Goal: Information Seeking & Learning: Learn about a topic

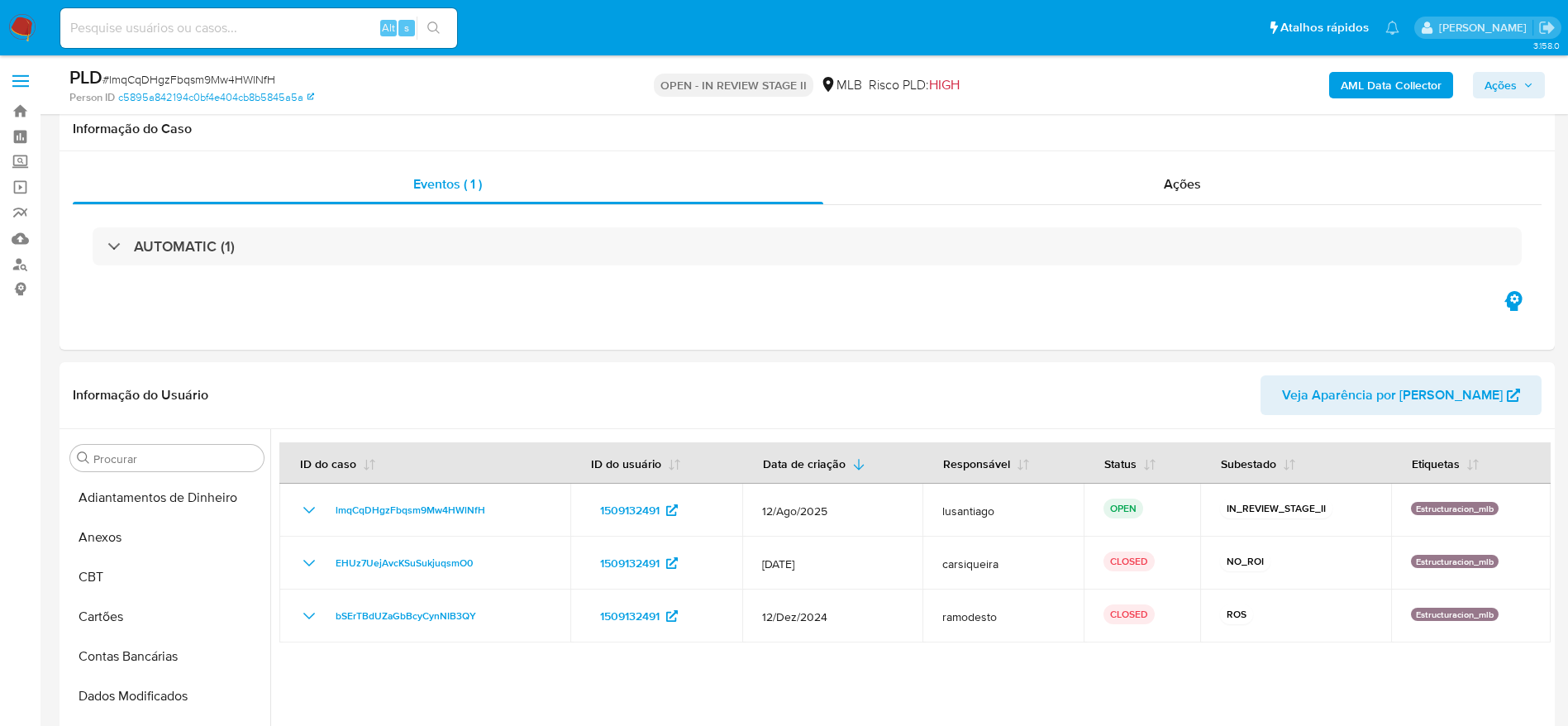
select select "10"
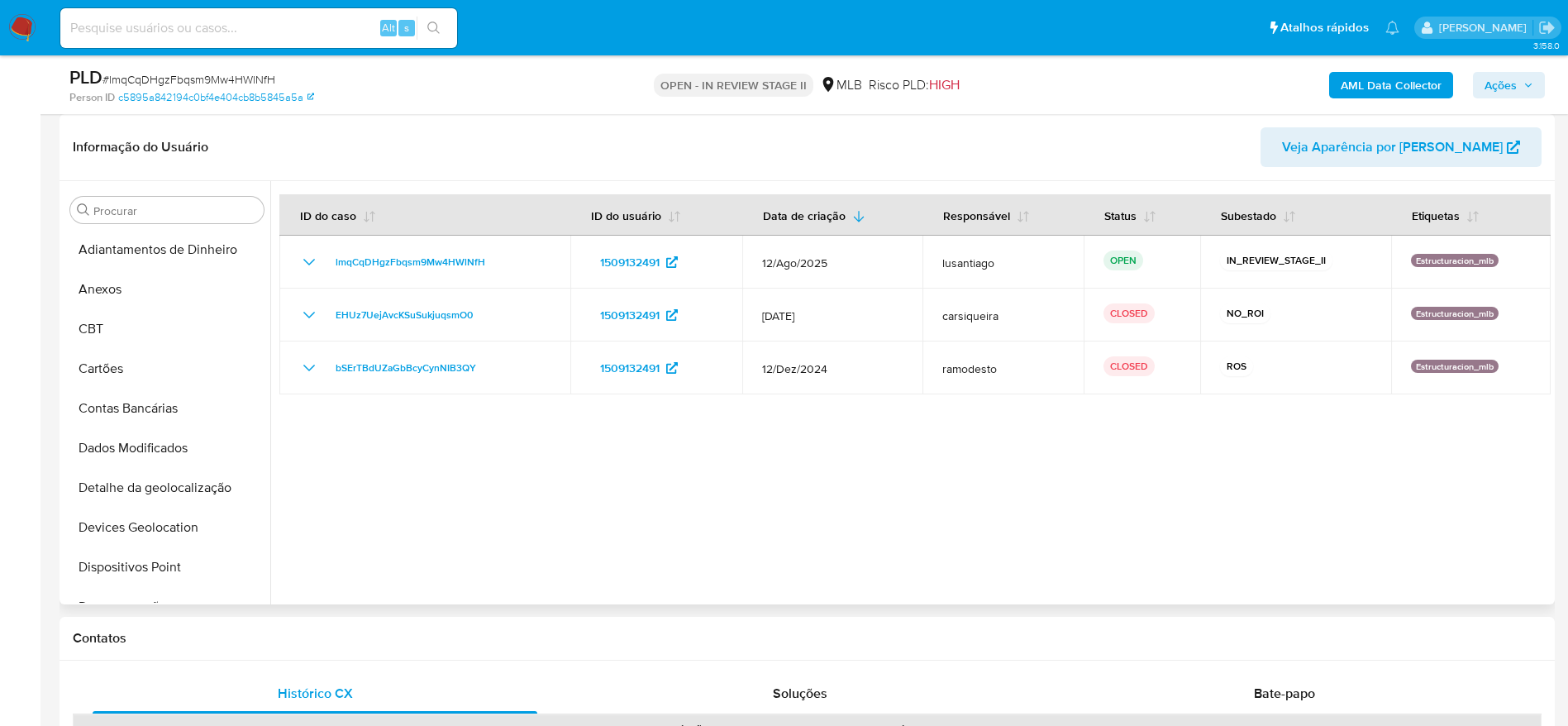
scroll to position [745, 0]
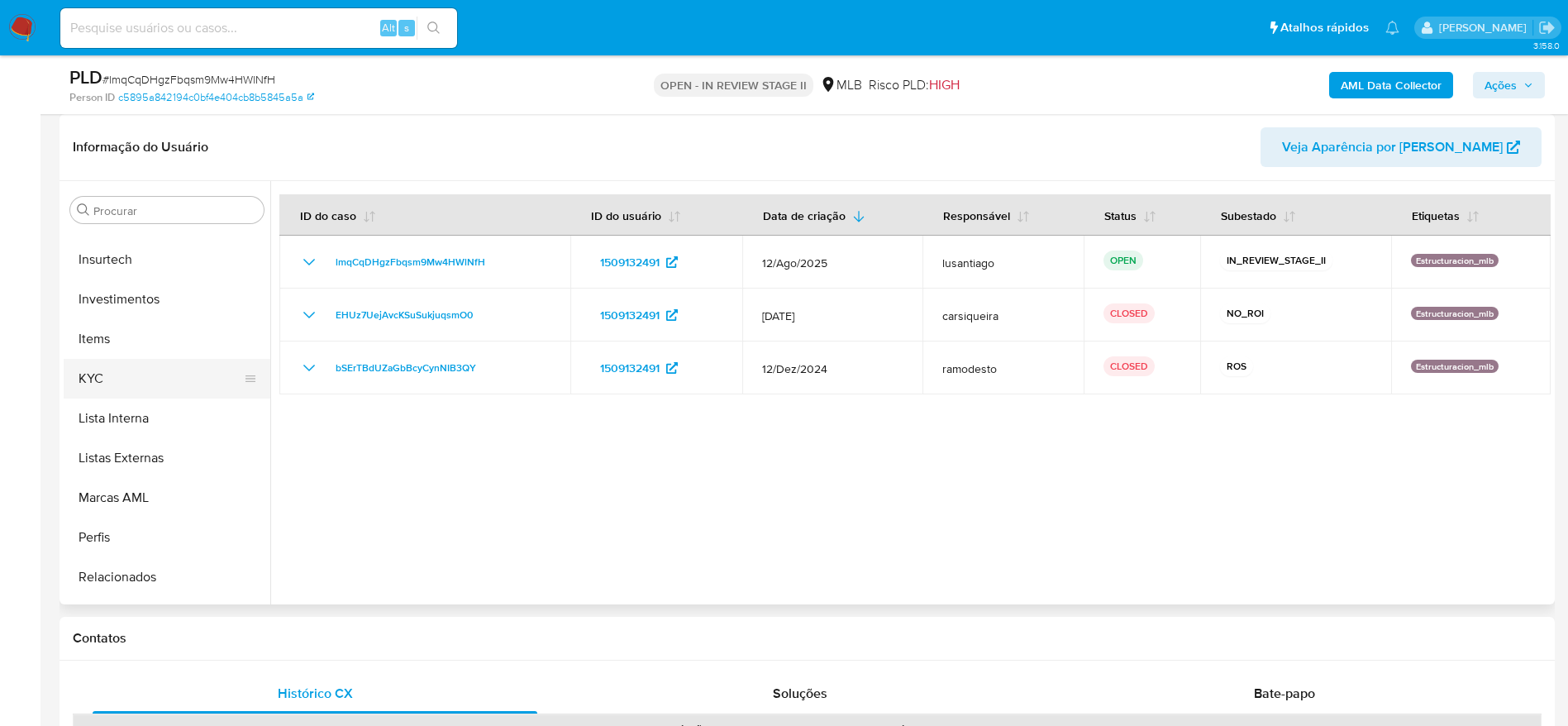
click at [125, 387] on button "KYC" at bounding box center [160, 379] width 194 height 39
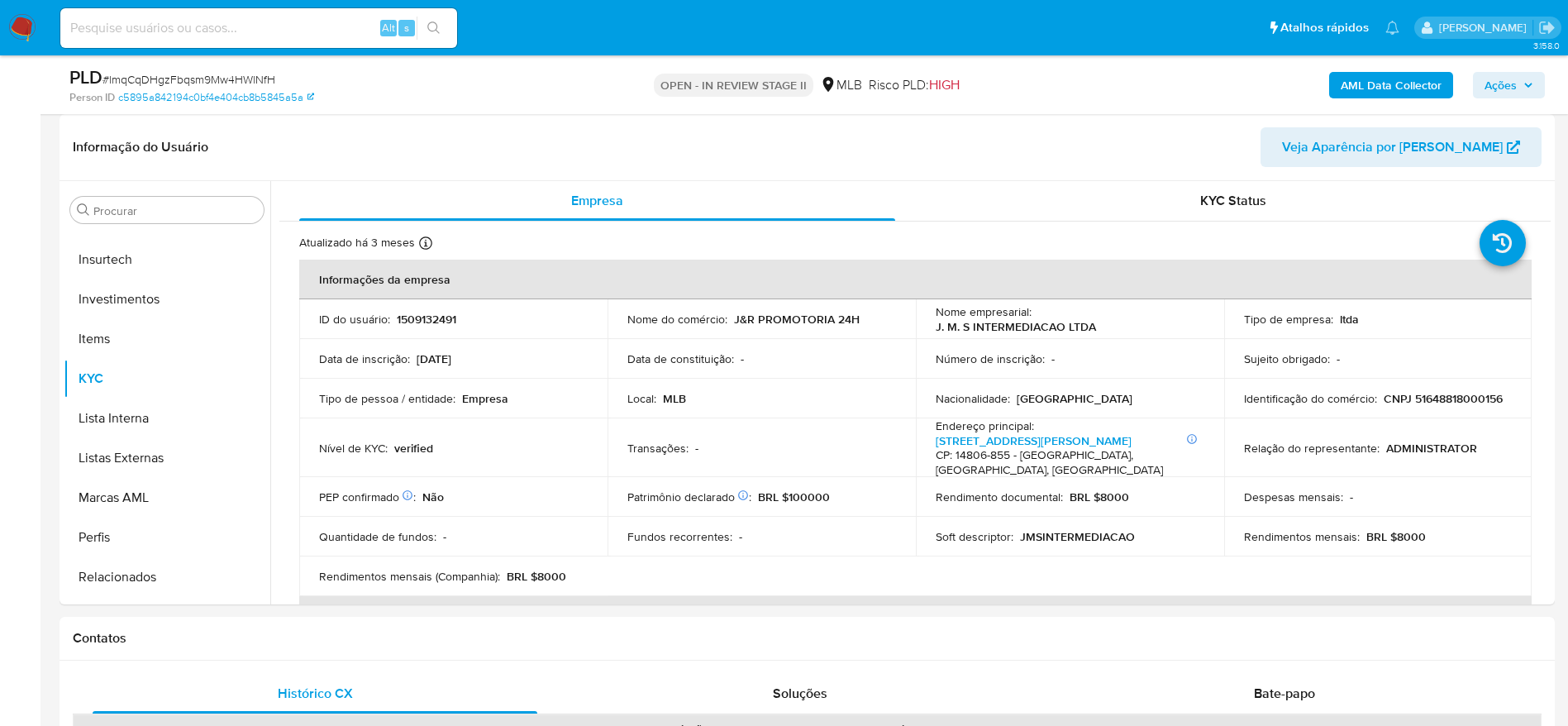
click at [1510, 79] on span "Ações" at bounding box center [1500, 86] width 32 height 27
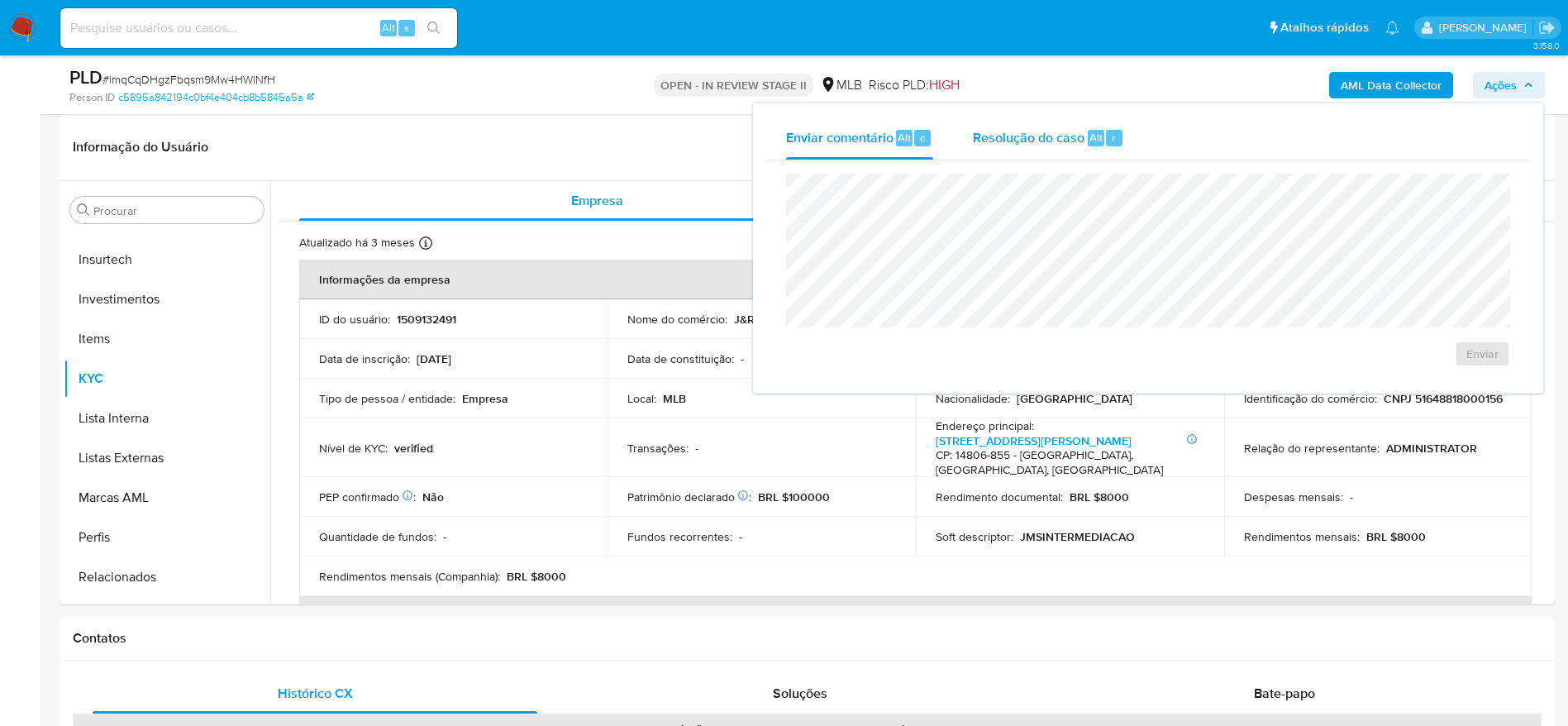
click at [1020, 156] on div "Resolução do caso Alt r" at bounding box center [1048, 138] width 151 height 43
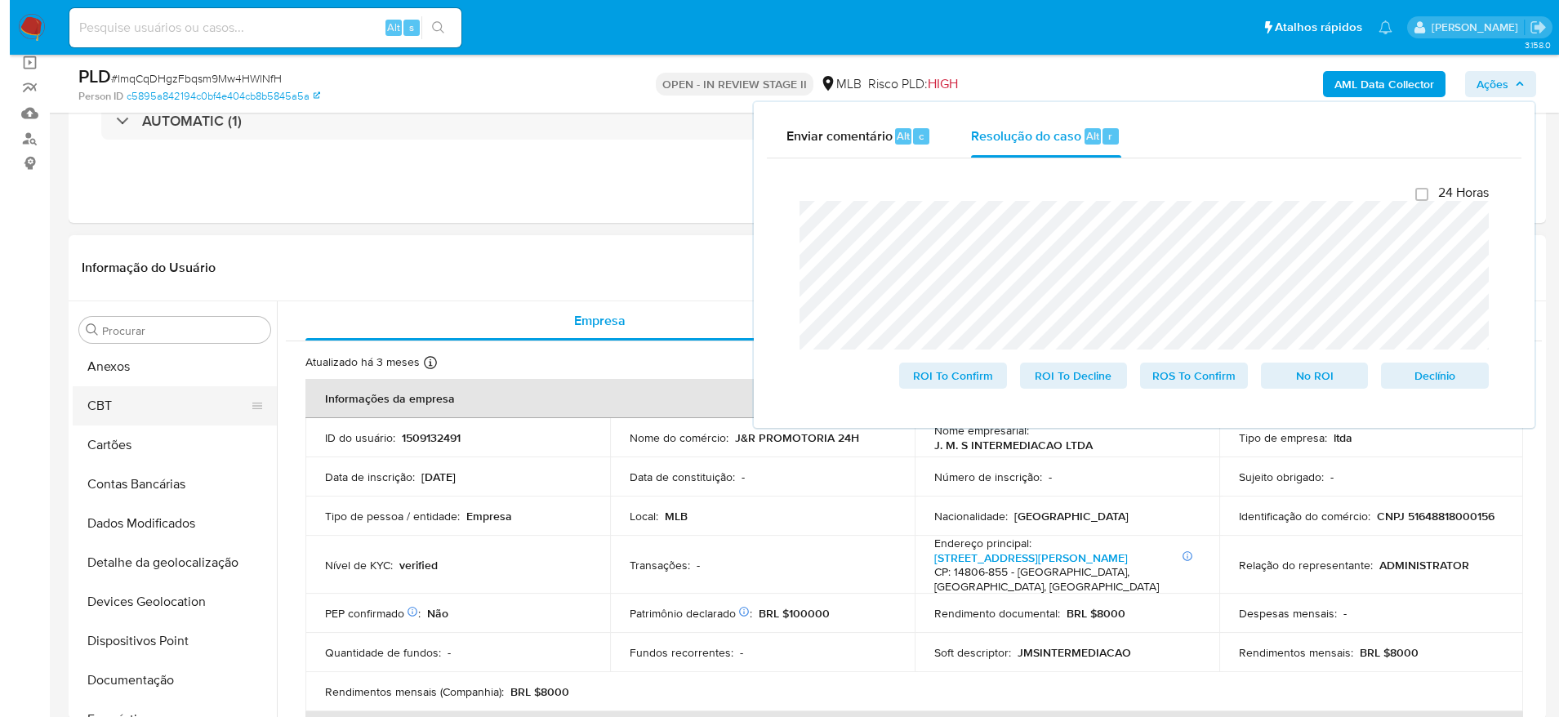
scroll to position [0, 0]
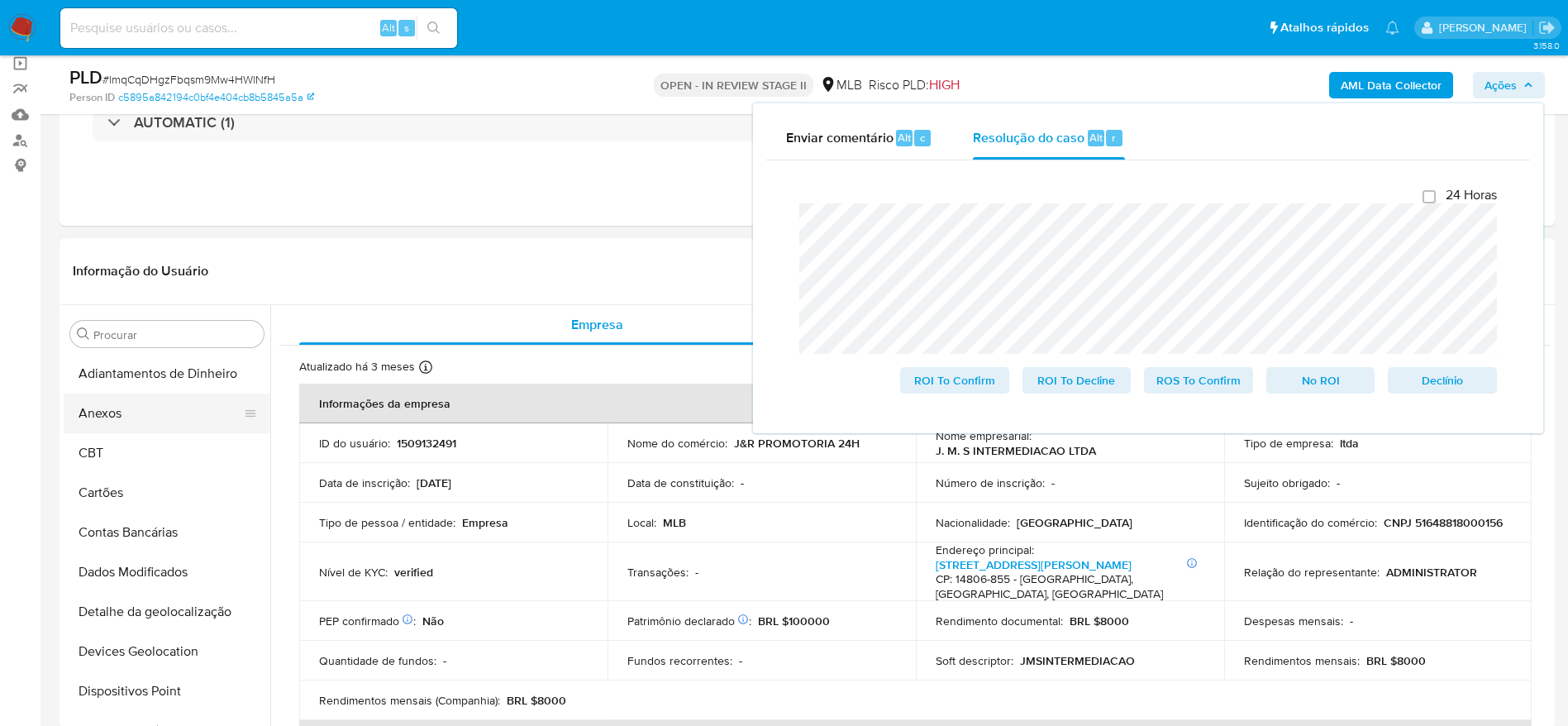
click at [122, 405] on button "Anexos" at bounding box center [160, 413] width 194 height 39
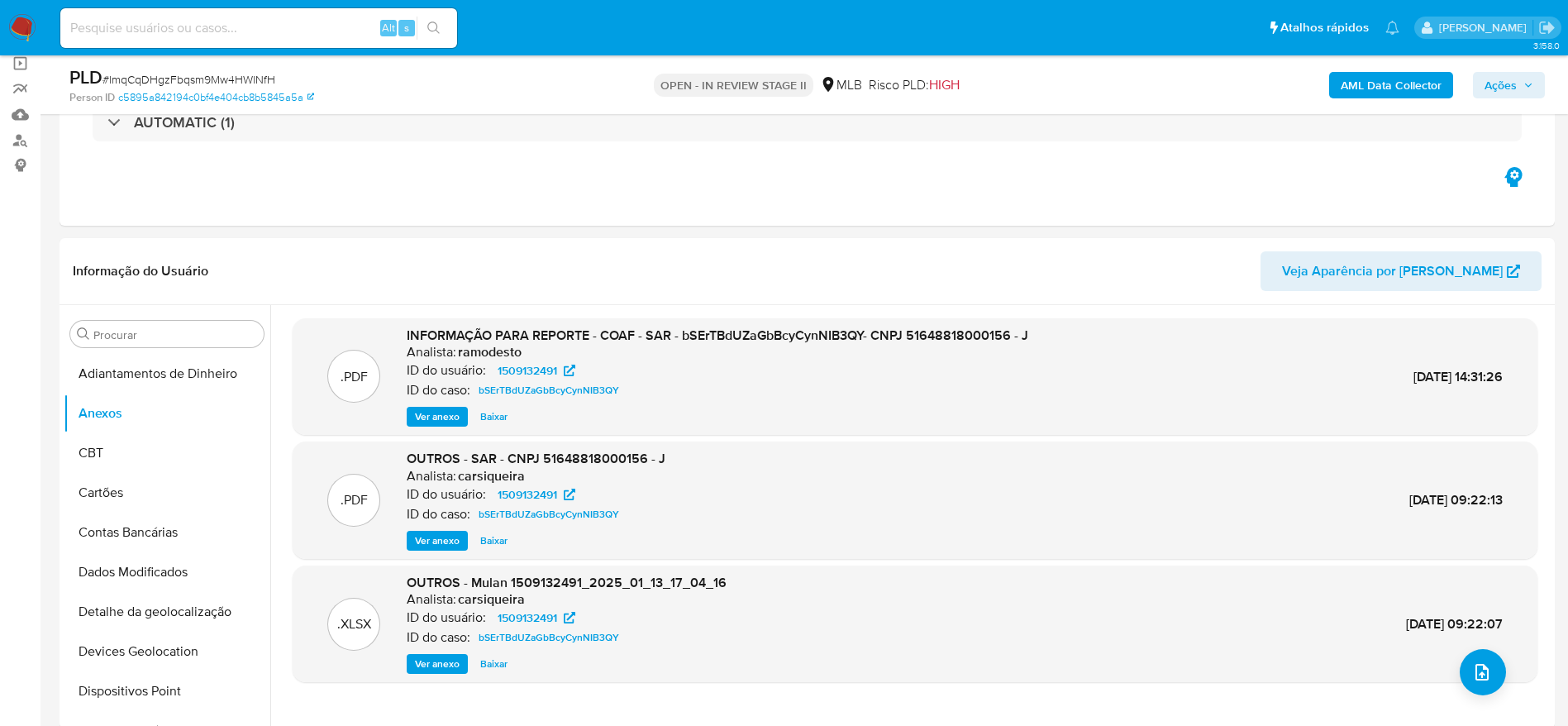
click at [1515, 84] on span "Ações" at bounding box center [1500, 86] width 32 height 27
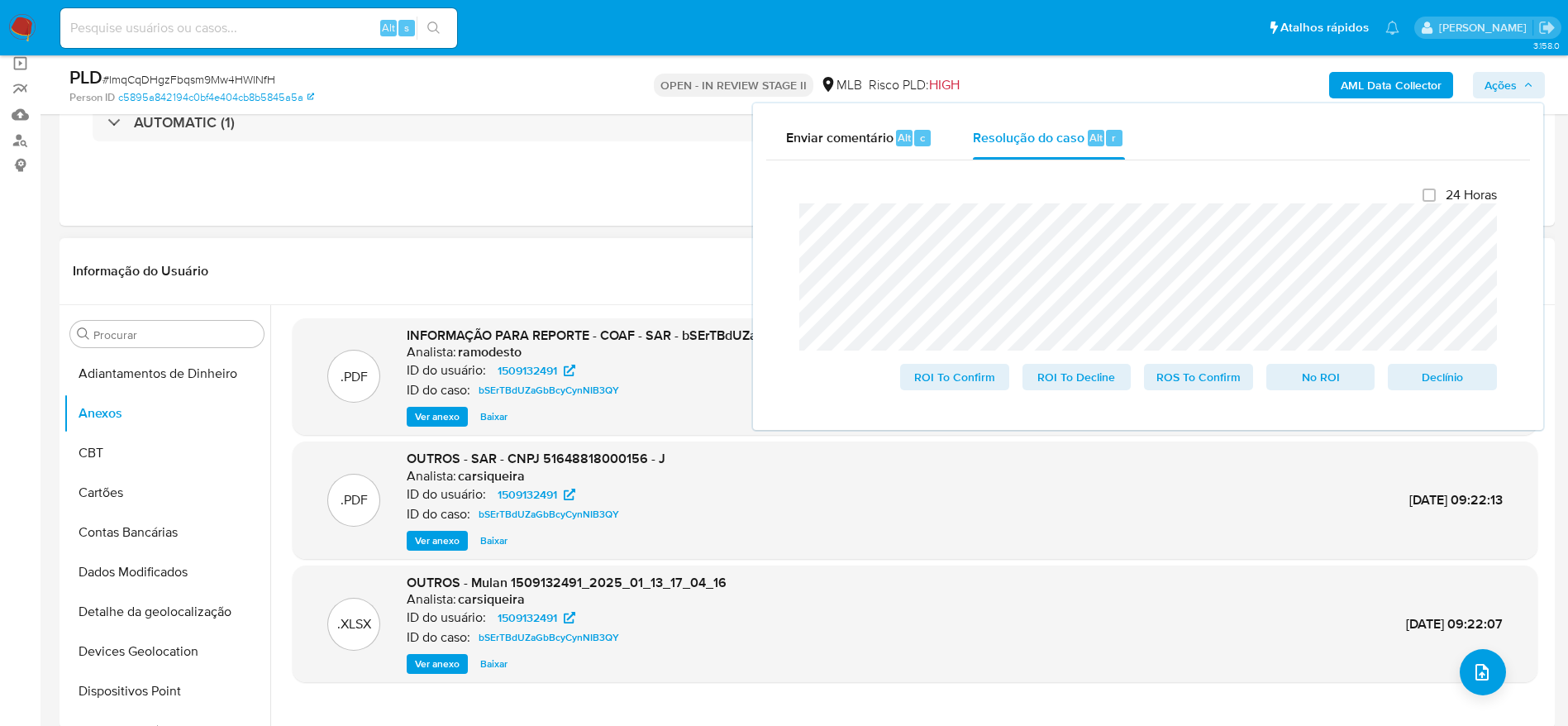
click at [519, 252] on header "Informação do Usuário Veja Aparência por Pessoa" at bounding box center [808, 271] width 1469 height 39
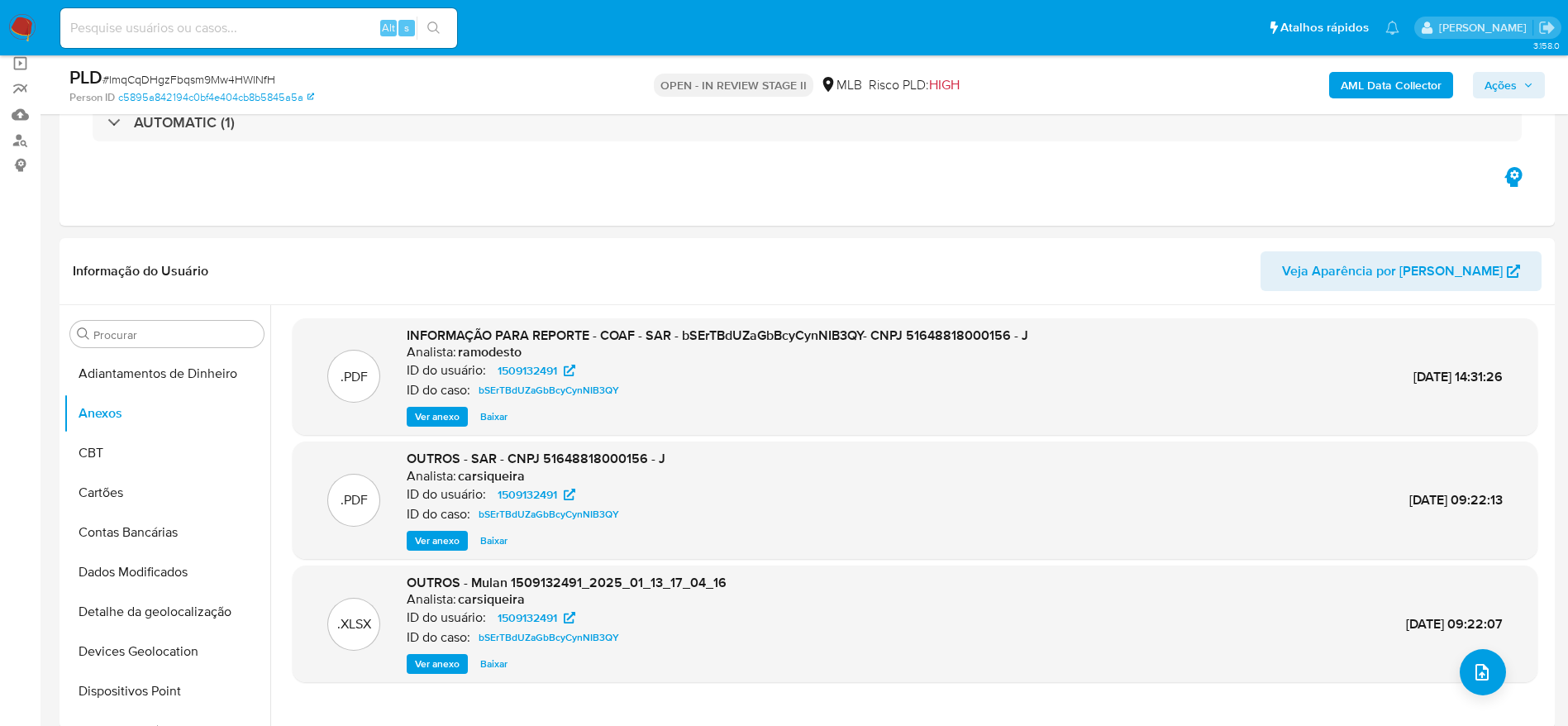
click at [1383, 82] on b "AML Data Collector" at bounding box center [1390, 86] width 101 height 27
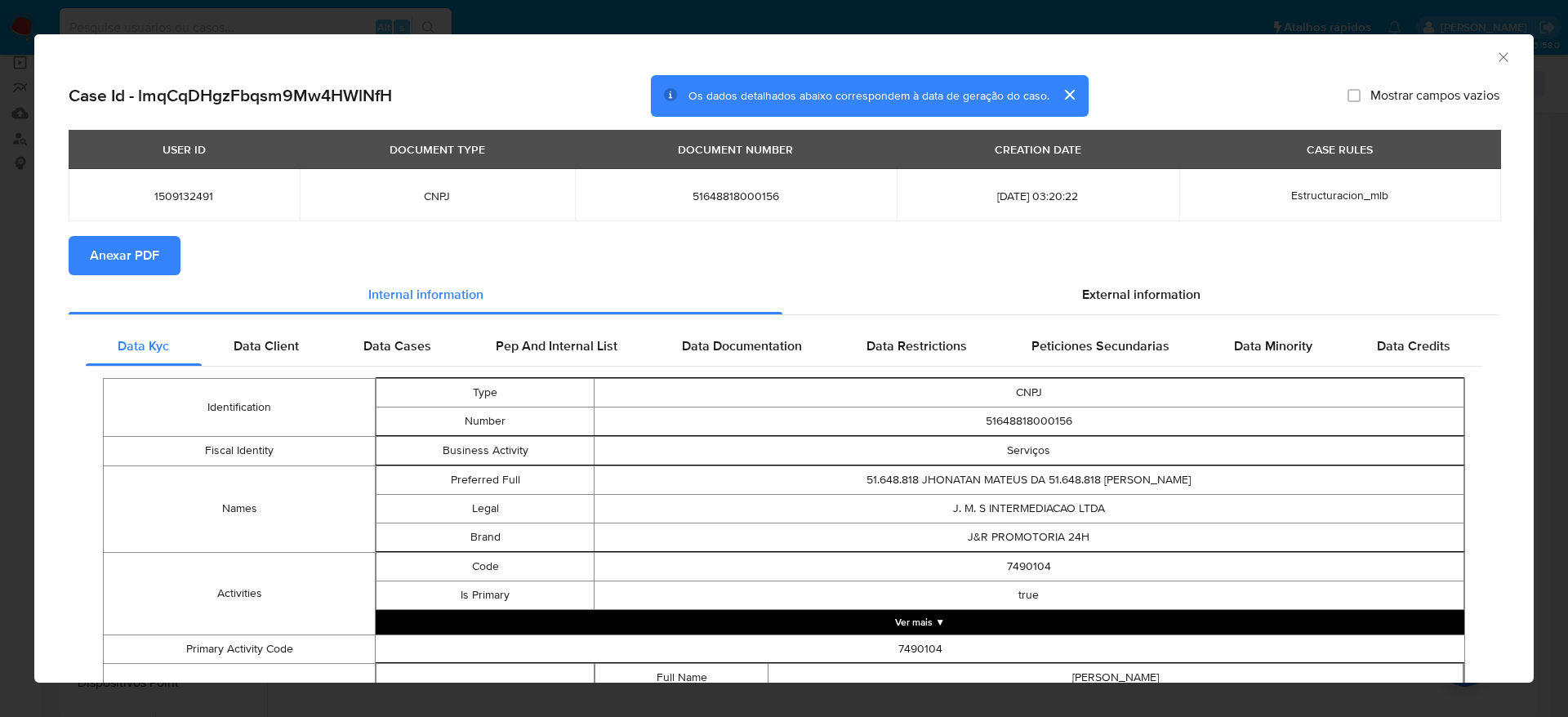
click at [137, 258] on span "Anexar PDF" at bounding box center [124, 256] width 70 height 36
click at [1496, 49] on icon "Fechar a janela" at bounding box center [1504, 57] width 17 height 17
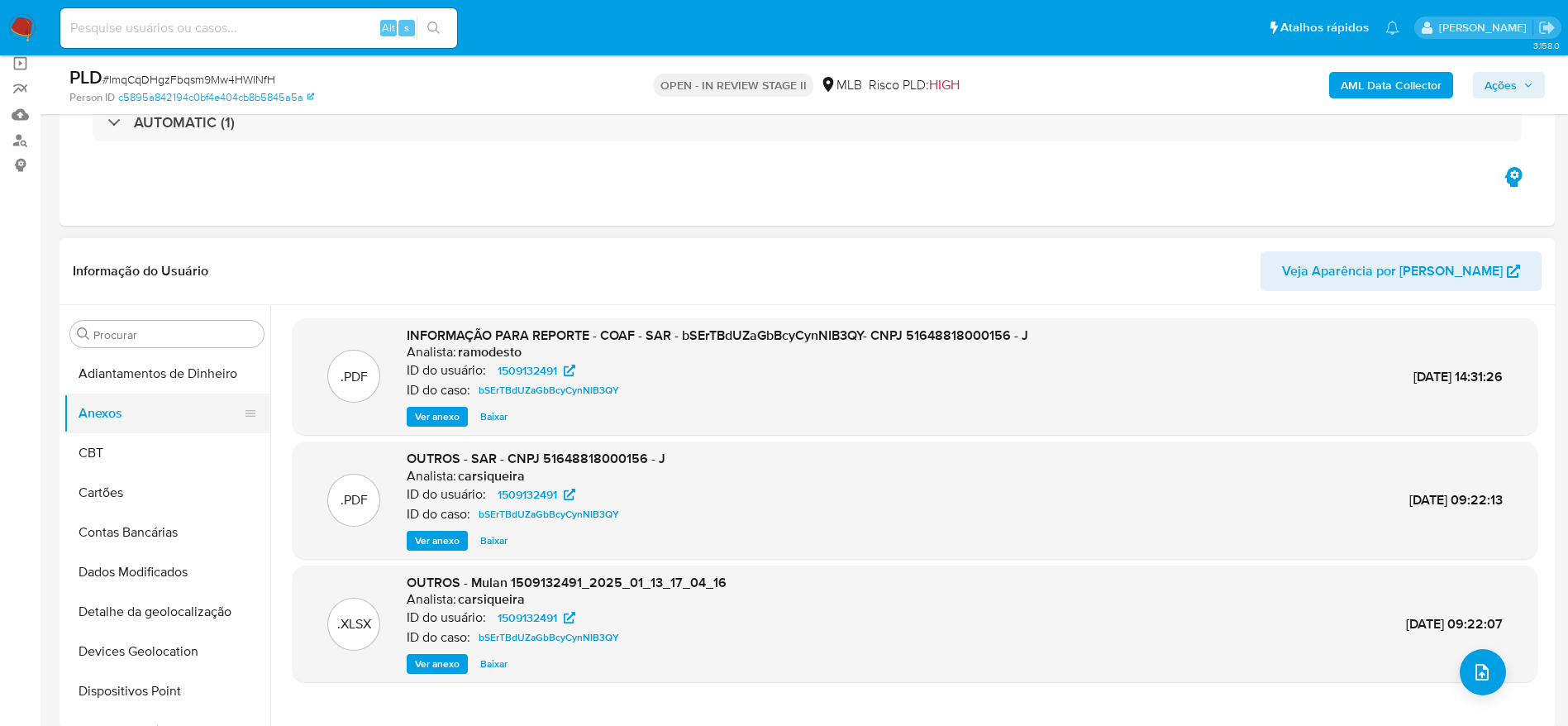
drag, startPoint x: 158, startPoint y: 465, endPoint x: 148, endPoint y: 426, distance: 40.3
click at [158, 465] on button "CBT" at bounding box center [167, 453] width 207 height 39
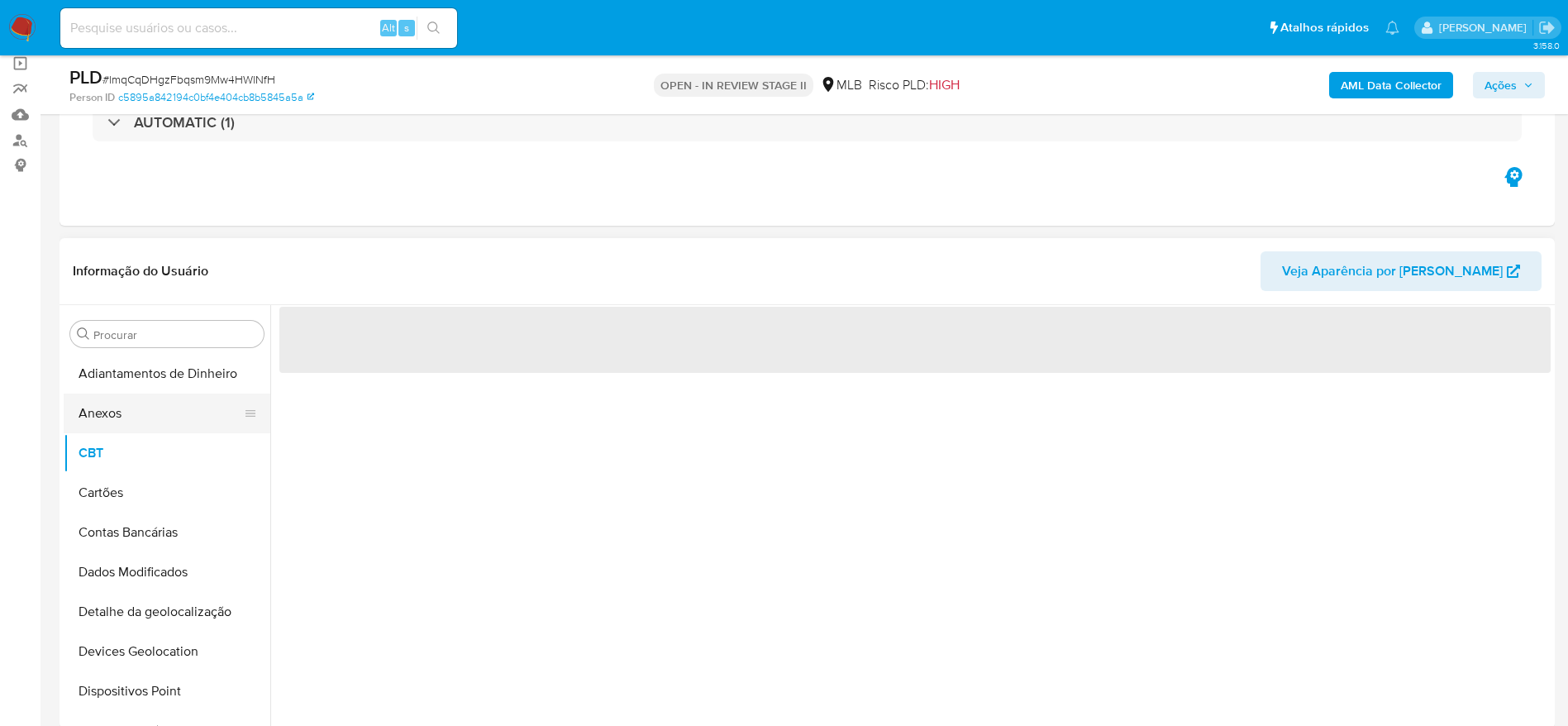
click at [144, 405] on button "Anexos" at bounding box center [160, 413] width 194 height 39
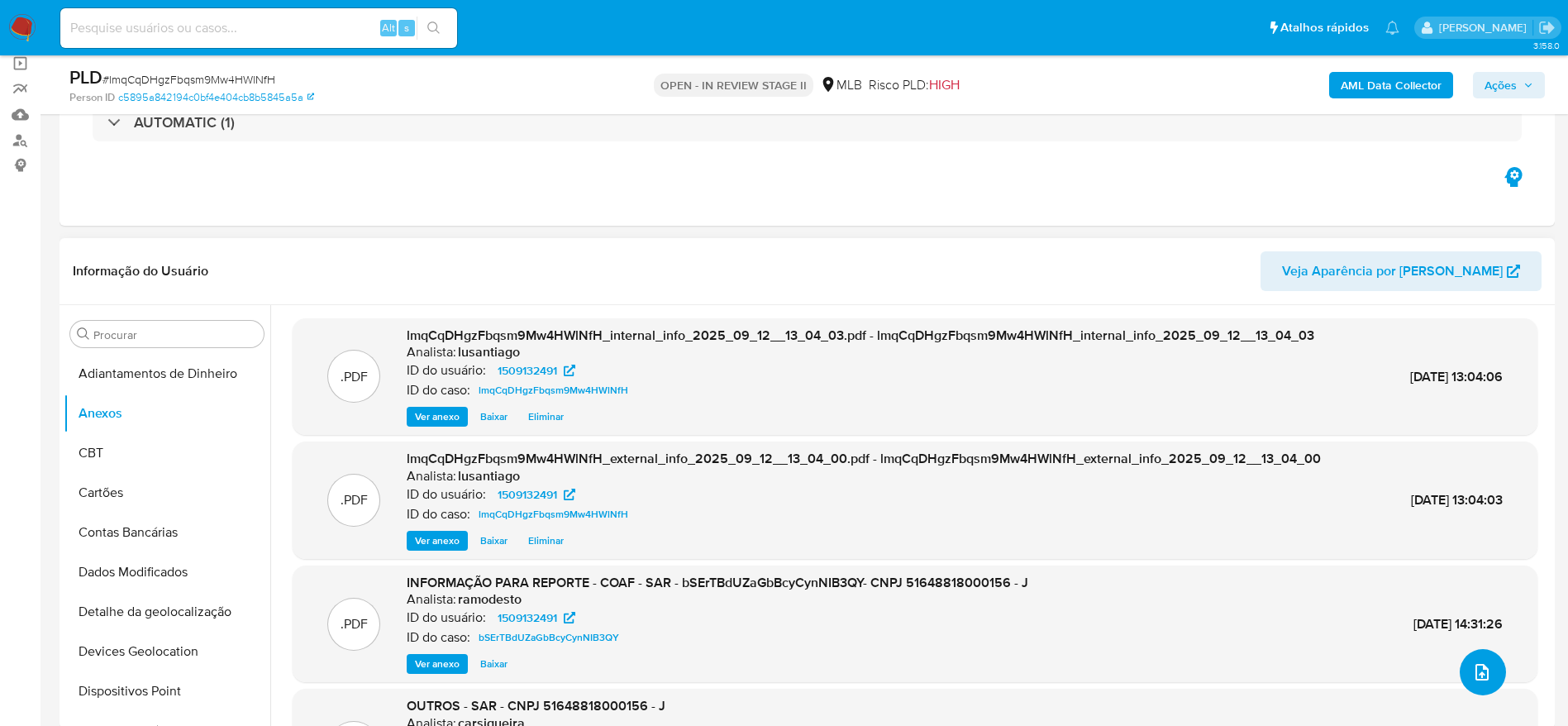
click at [1489, 675] on button "upload-file" at bounding box center [1483, 672] width 46 height 46
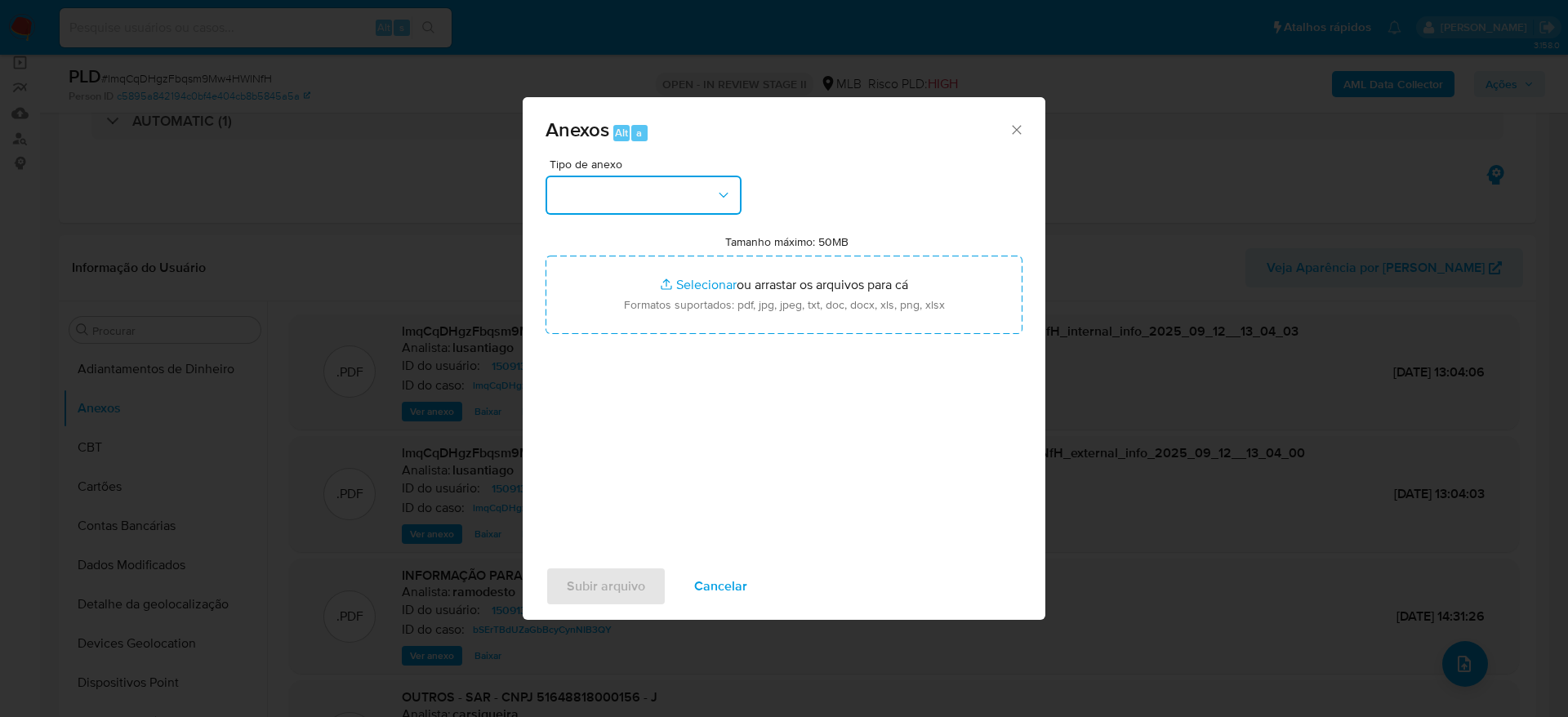
click at [681, 194] on button "button" at bounding box center [644, 195] width 196 height 39
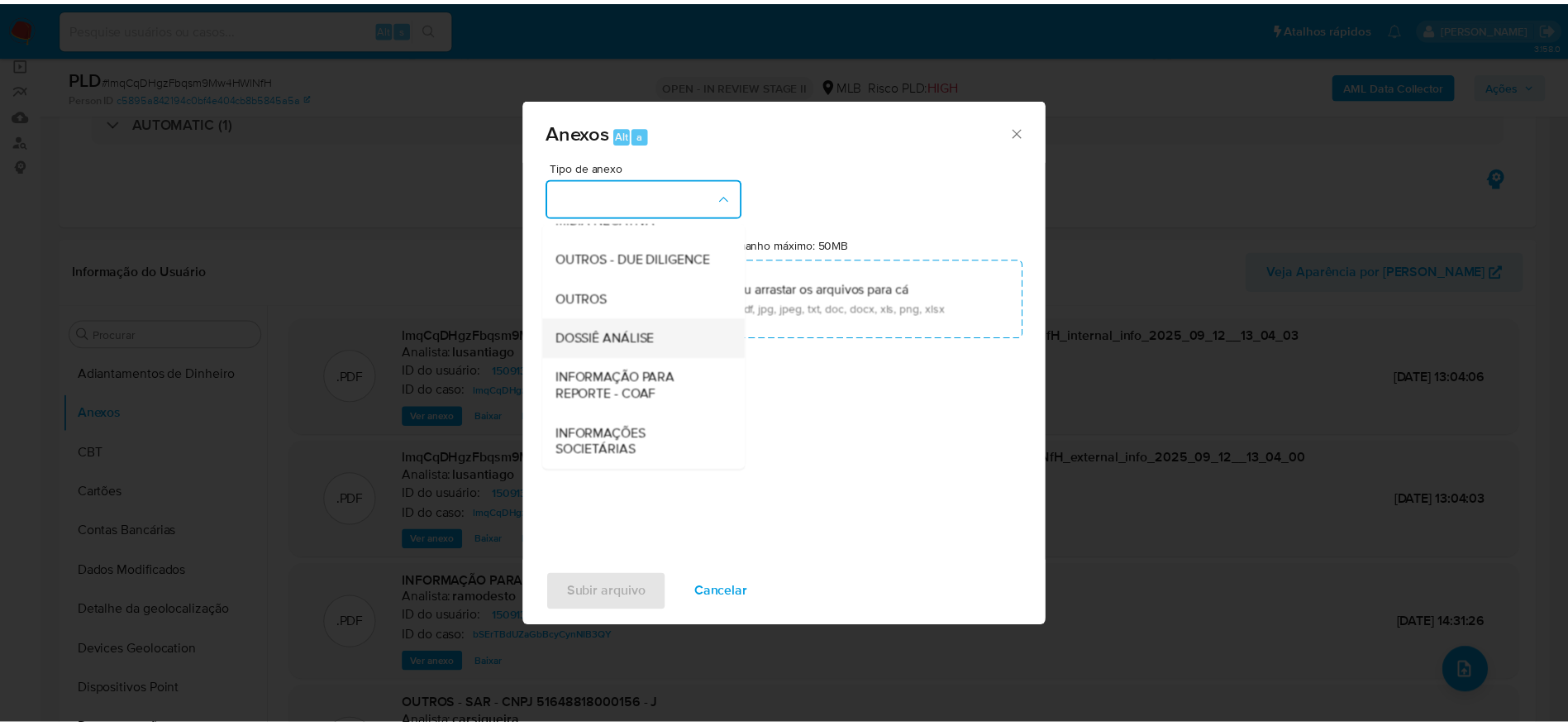
scroll to position [255, 0]
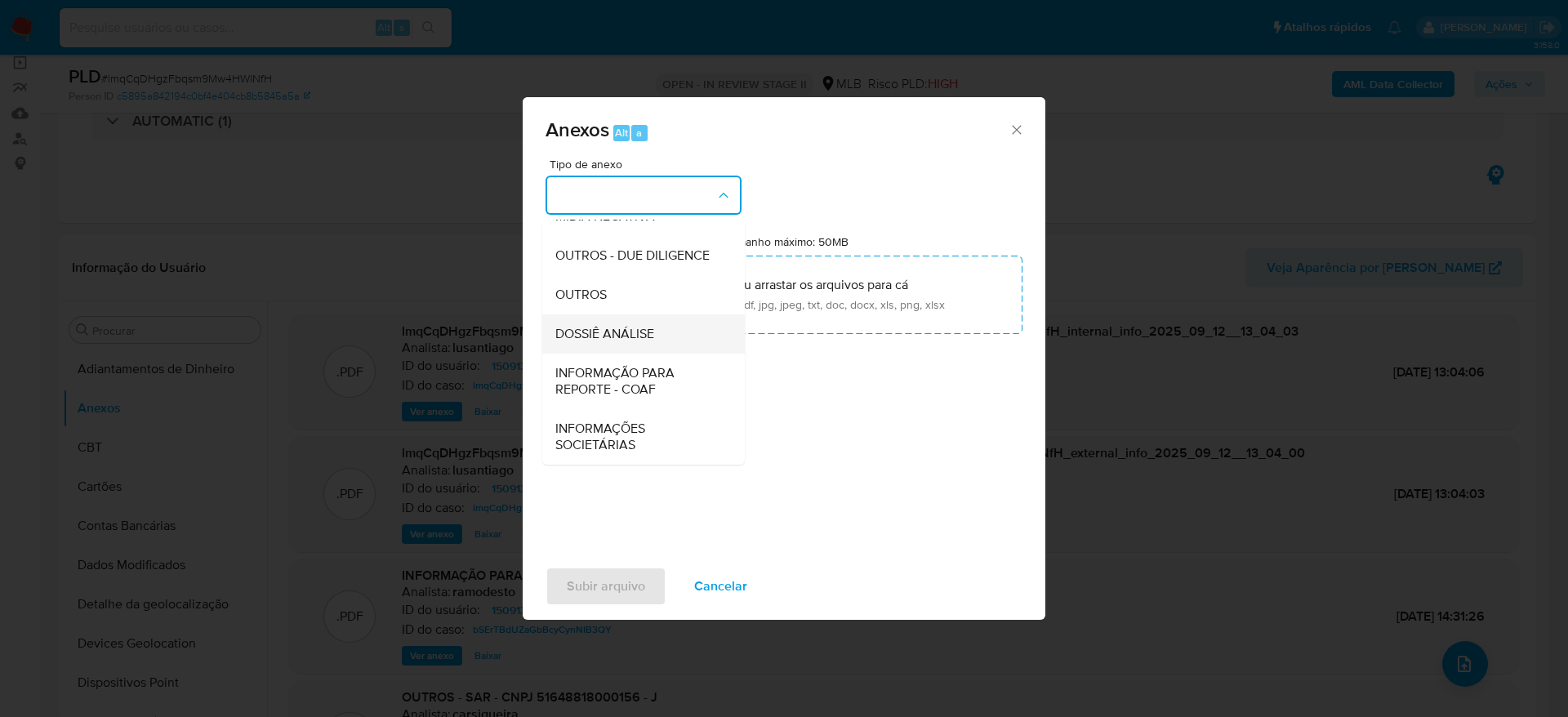
click at [633, 319] on div "DOSSIÊ ANÁLISE" at bounding box center [638, 334] width 167 height 39
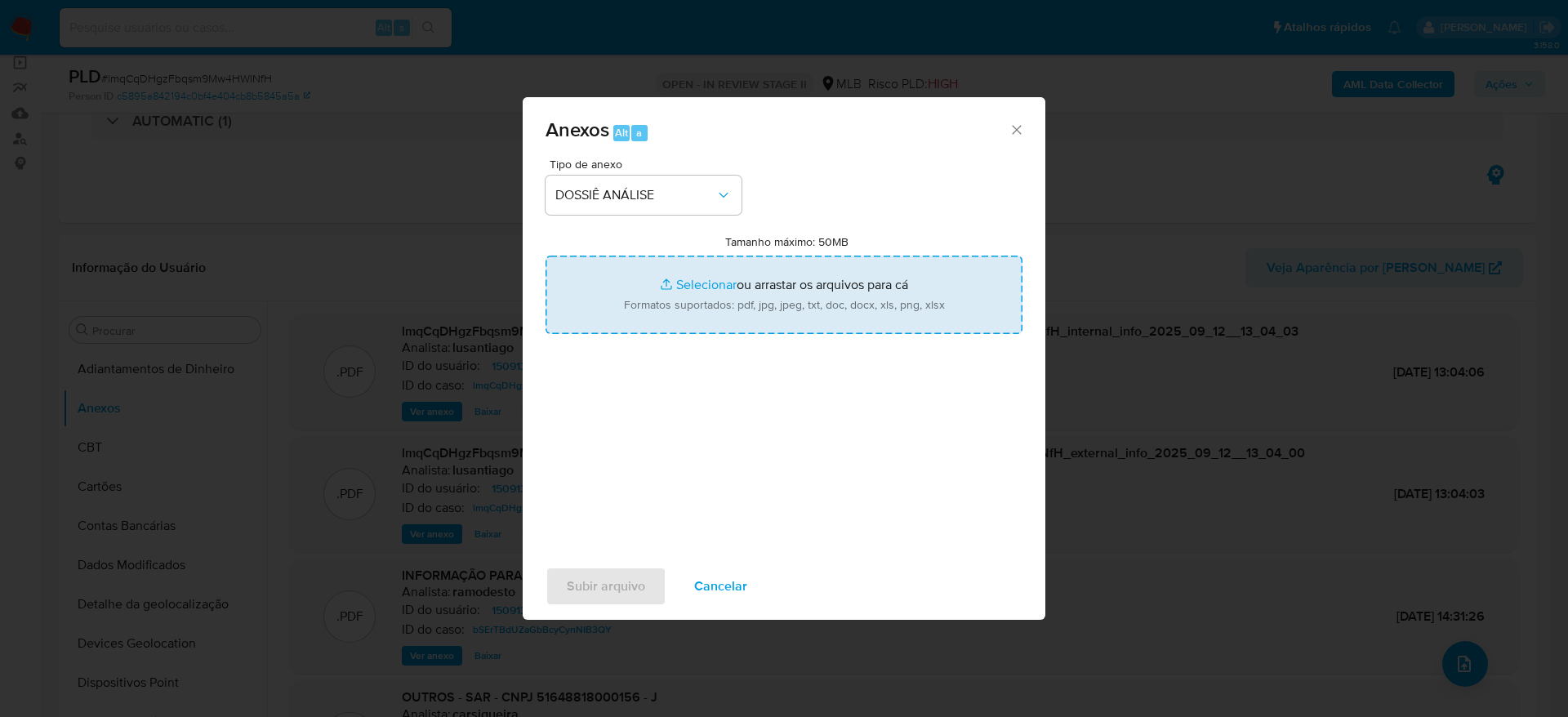
type input "C:\fakepath\Mulan 1509132491_2025_09_11_15_12_30.xlsx"
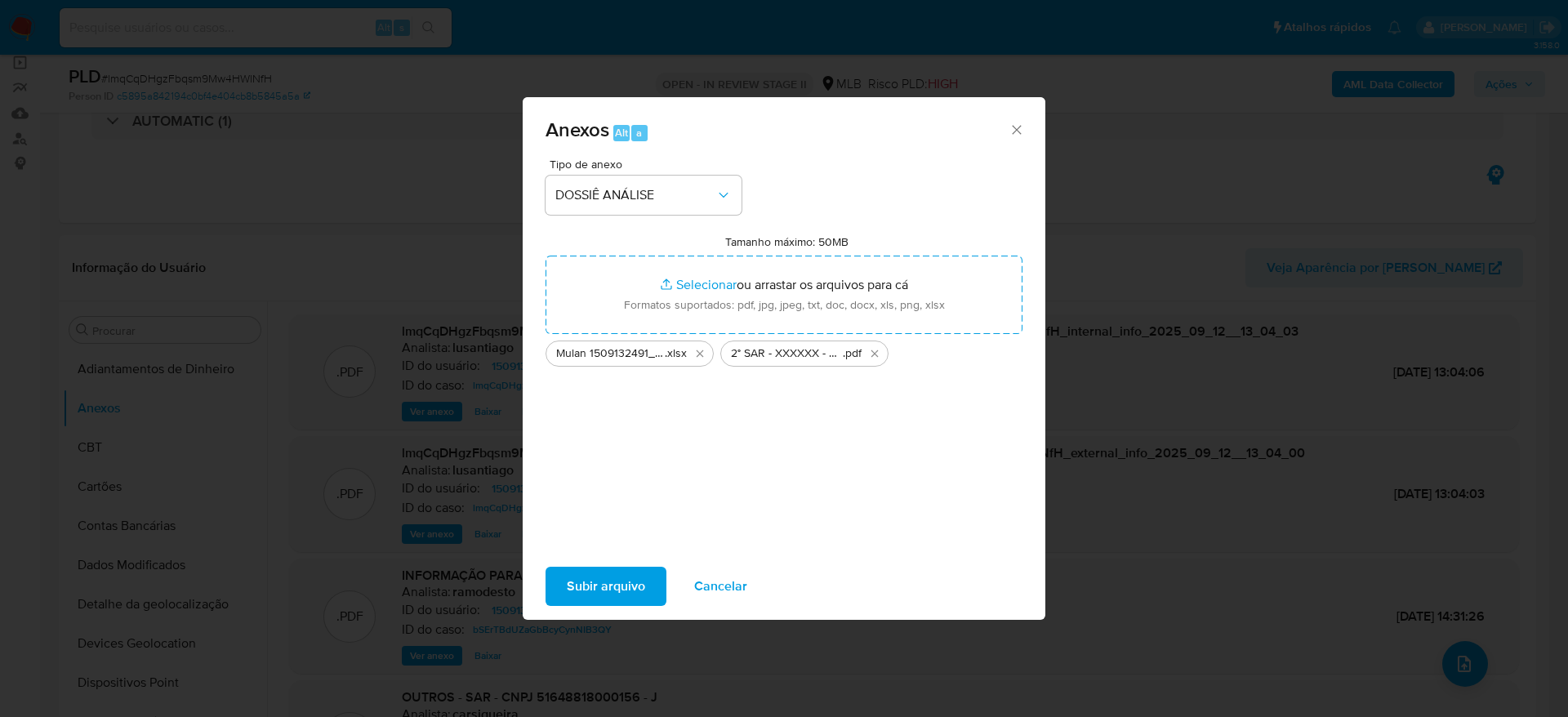
click at [609, 587] on span "Subir arquivo" at bounding box center [606, 586] width 78 height 36
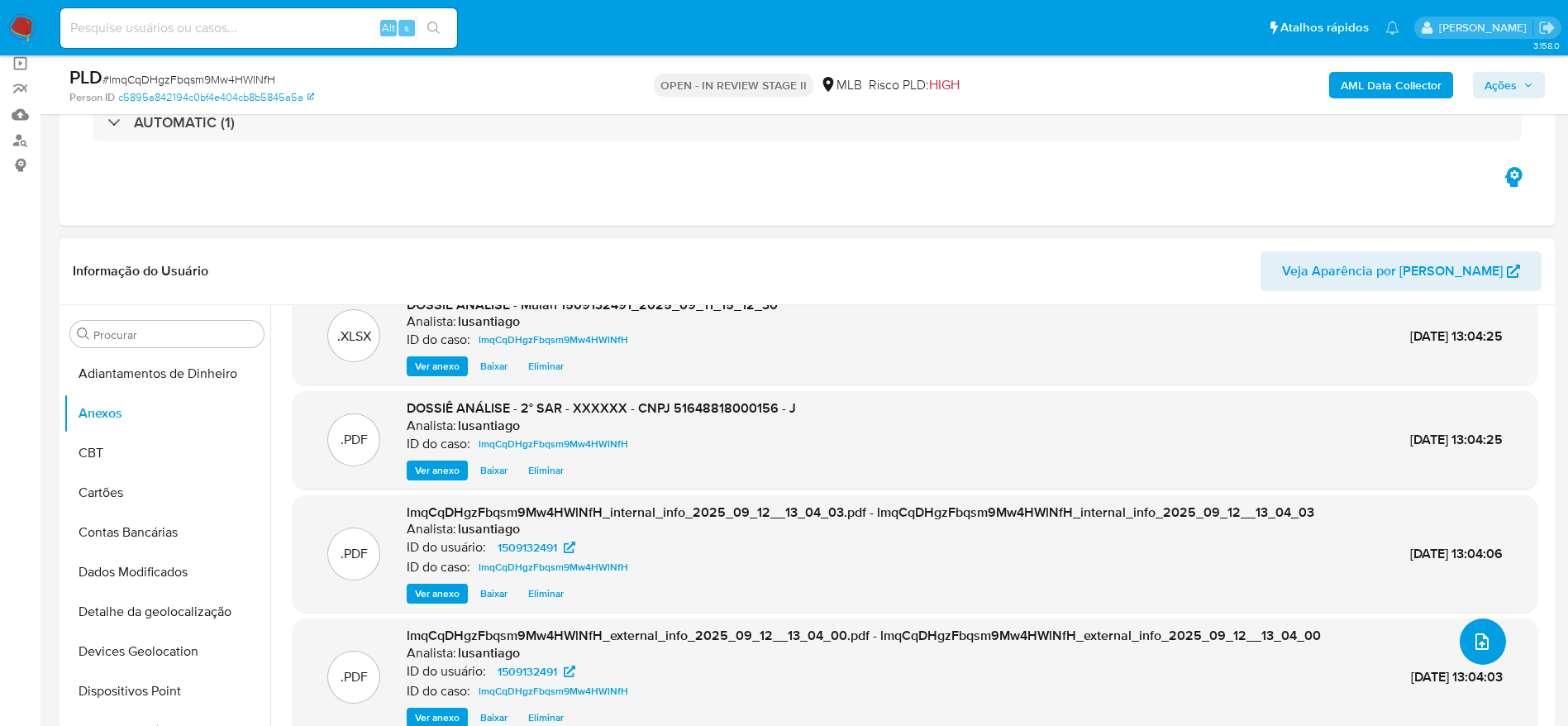
scroll to position [0, 0]
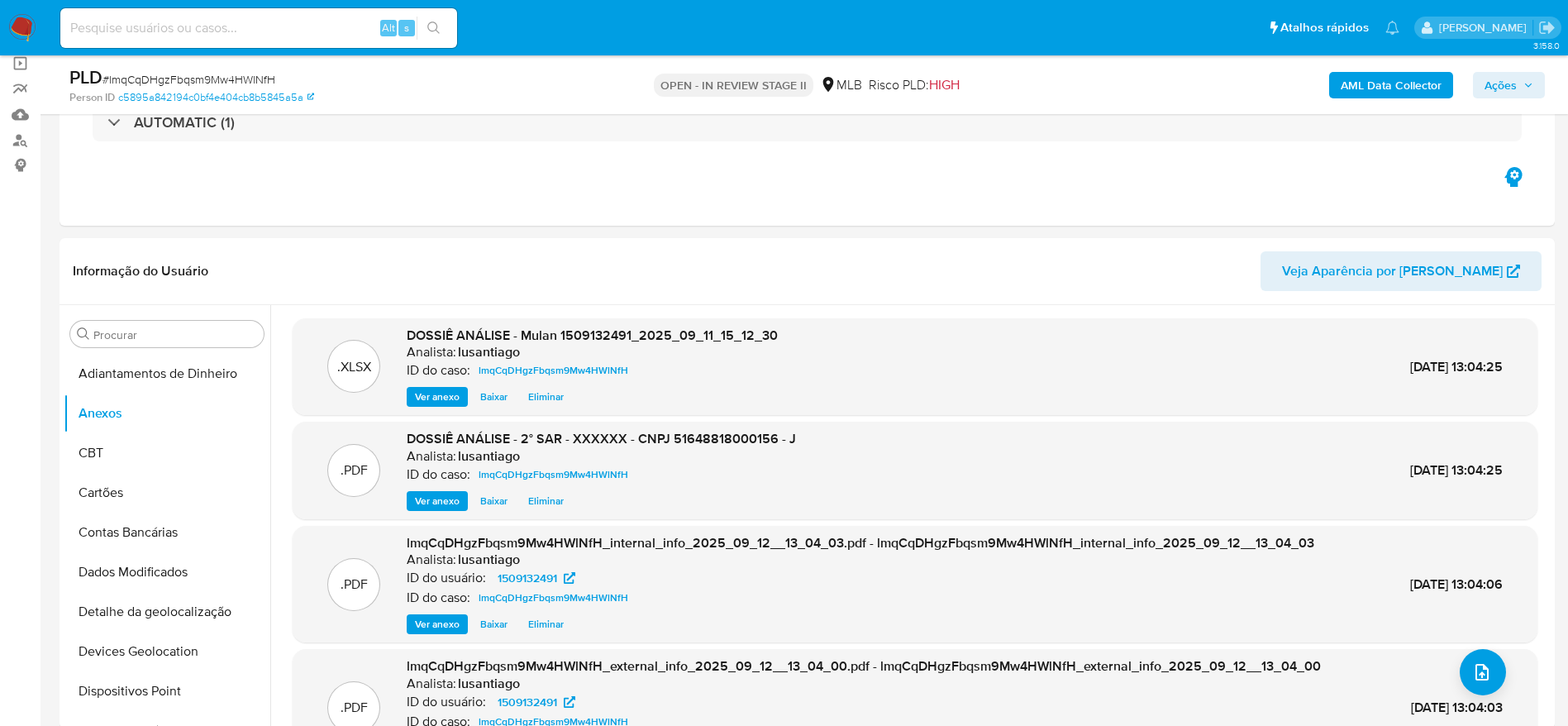
click at [1512, 75] on span "Ações" at bounding box center [1500, 86] width 32 height 27
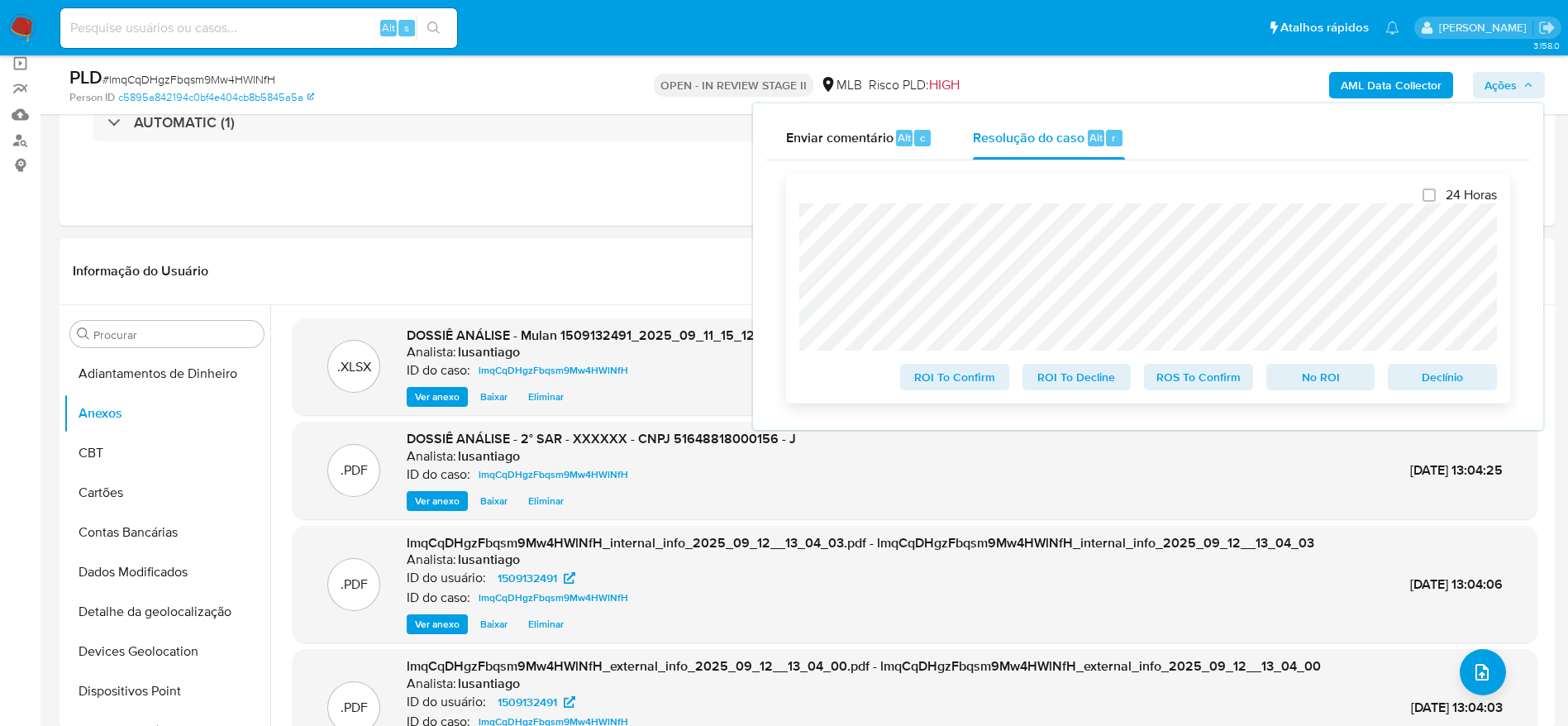
click at [1211, 383] on span "ROS To Confirm" at bounding box center [1199, 377] width 86 height 23
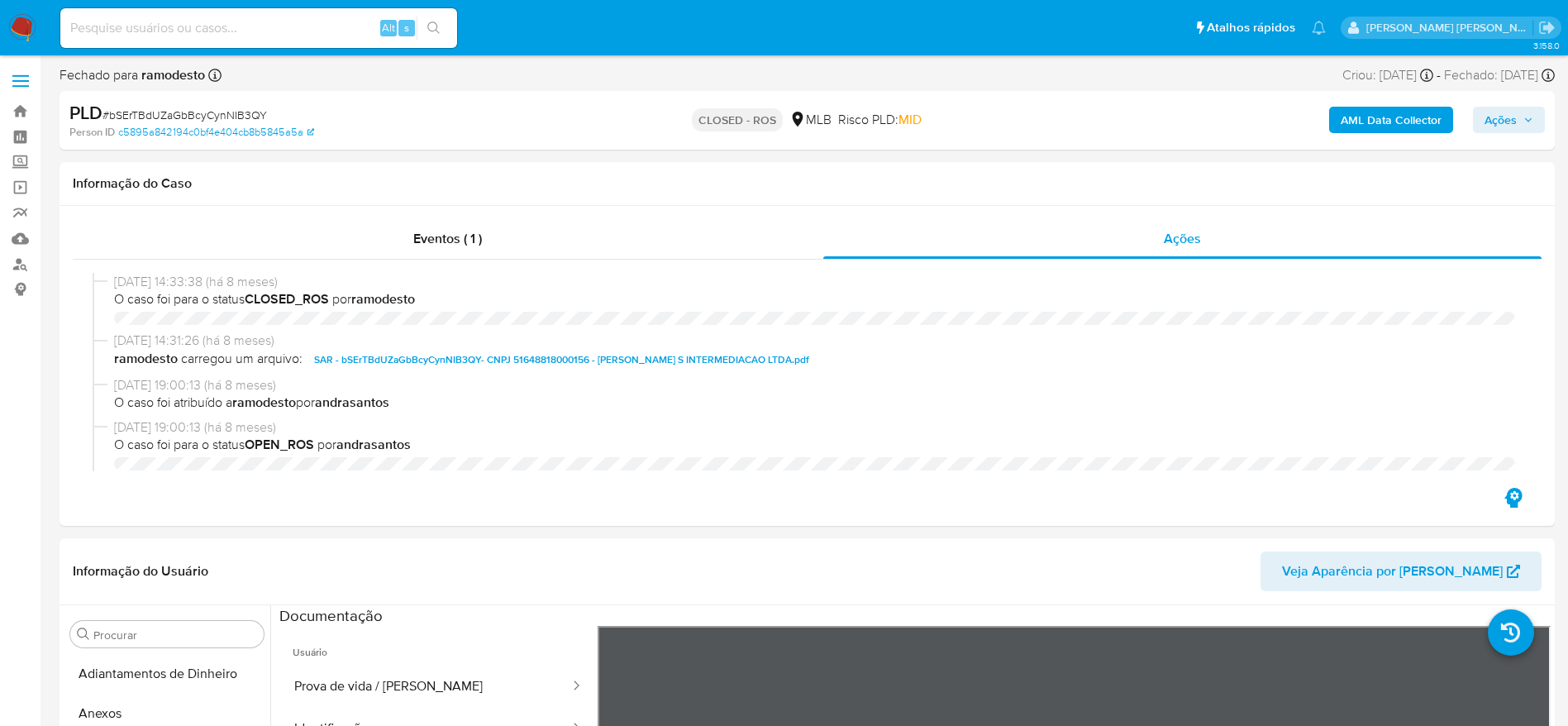
select select "10"
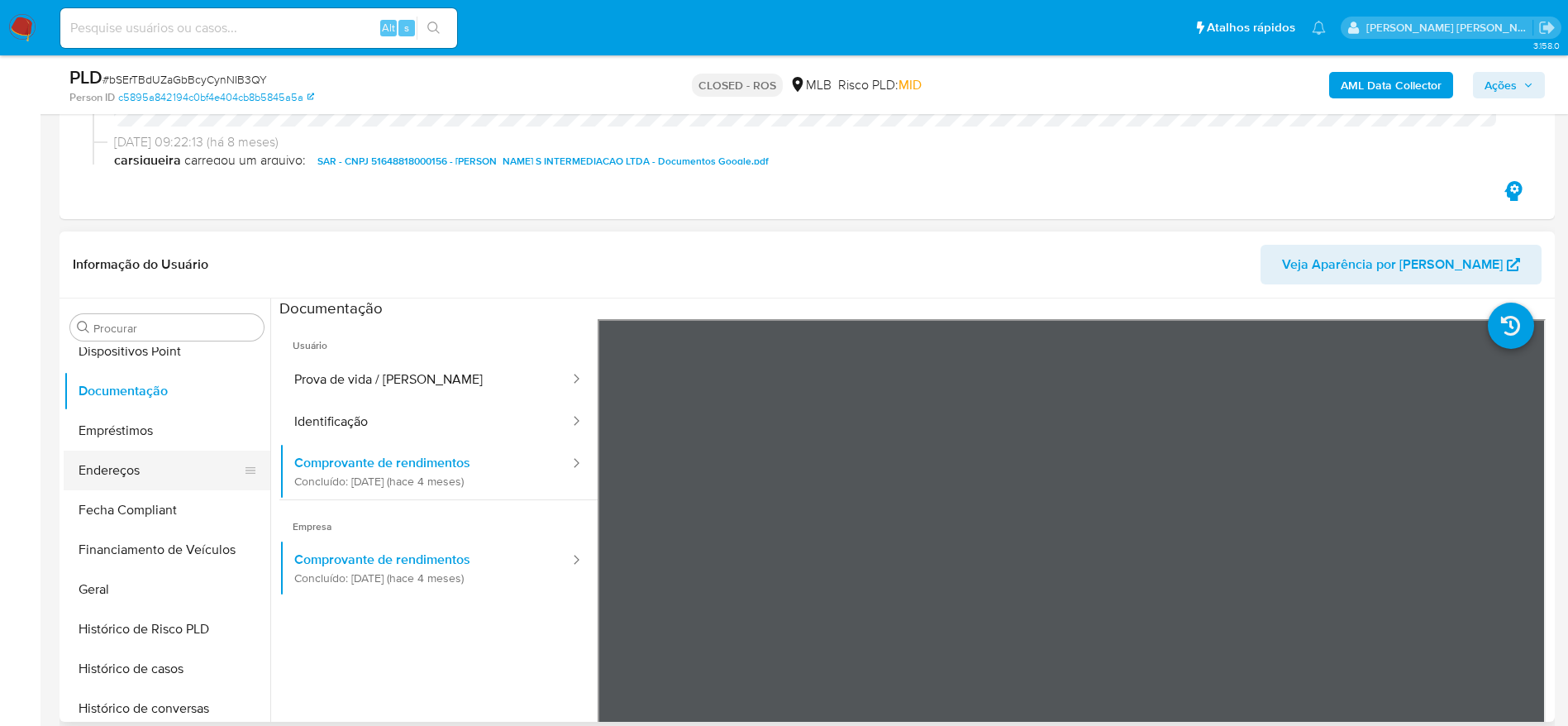
scroll to position [372, 0]
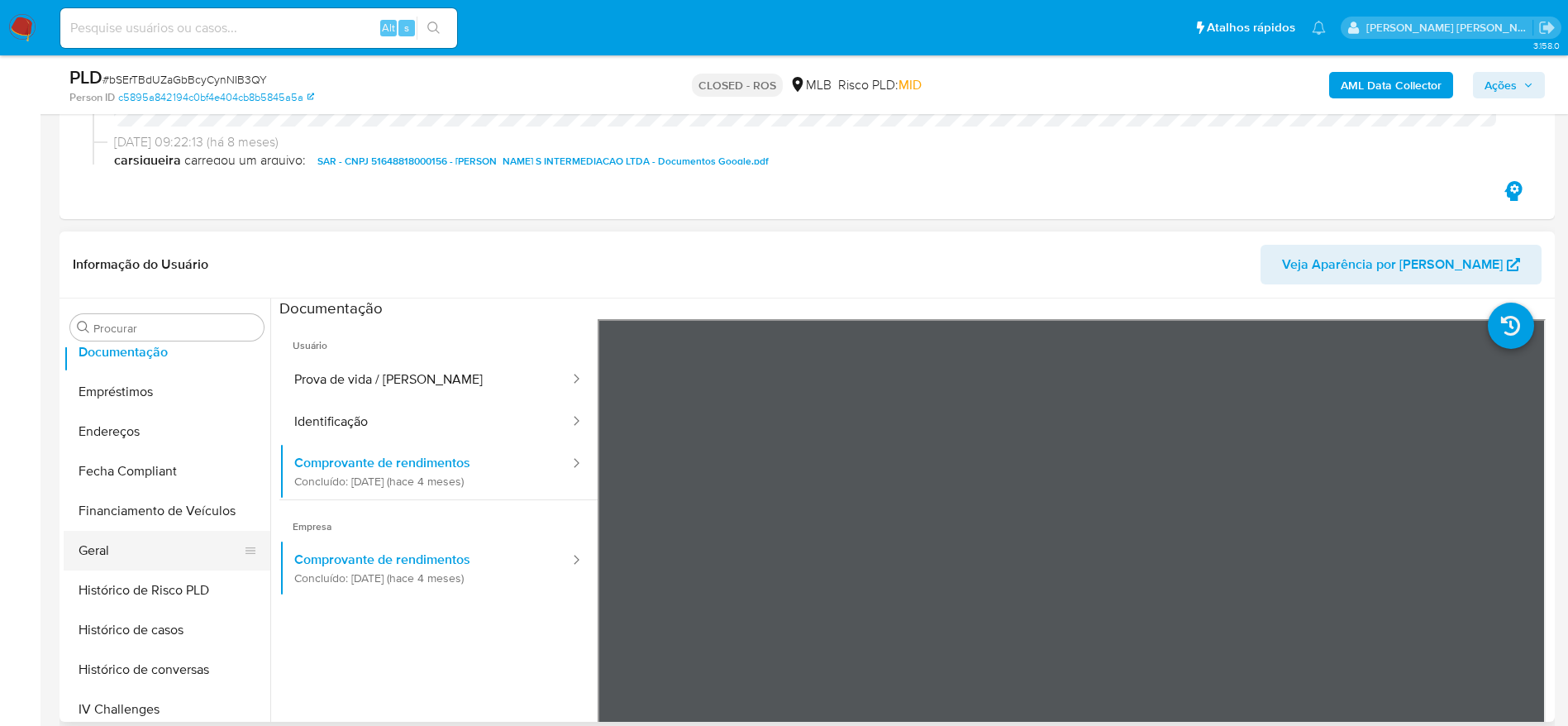
click at [128, 543] on button "Geral" at bounding box center [160, 551] width 194 height 39
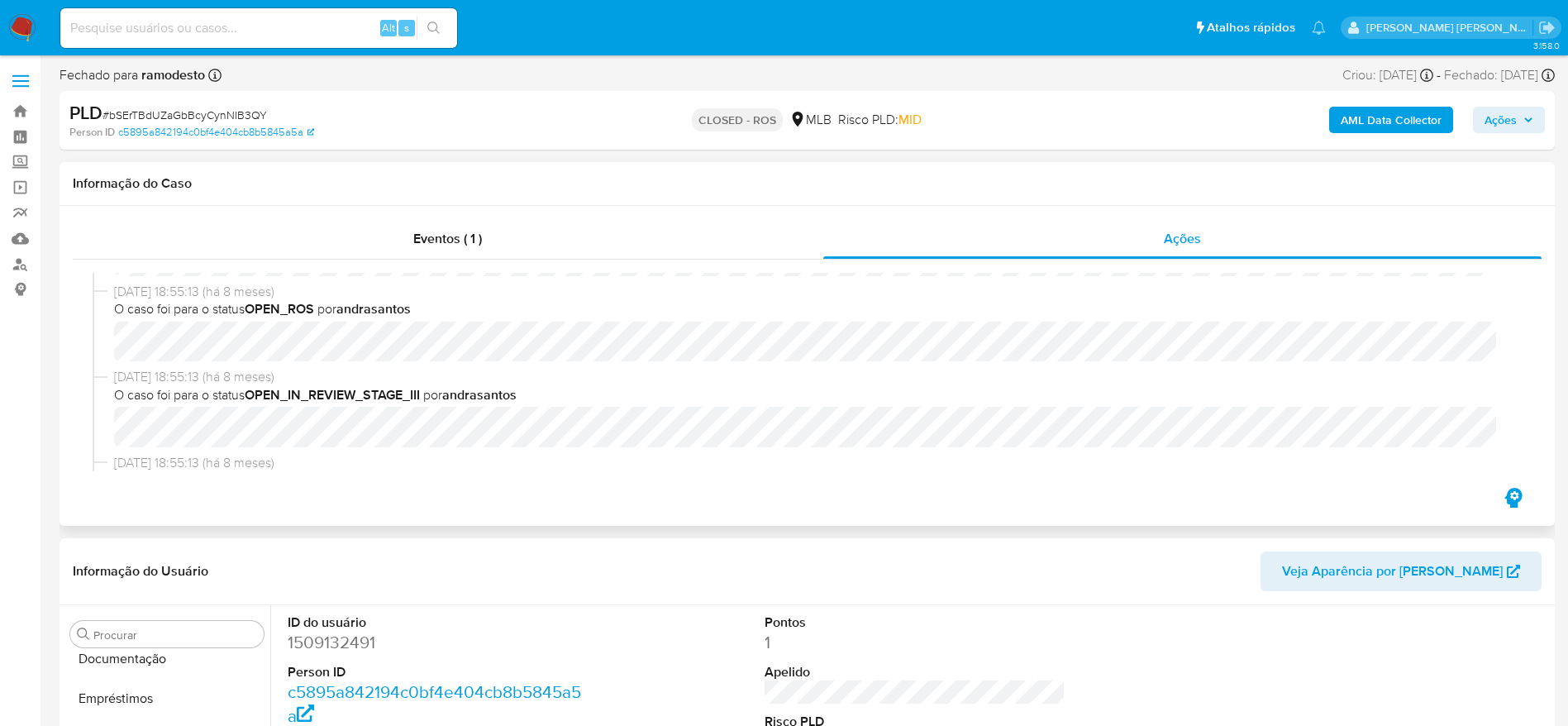
scroll to position [0, 0]
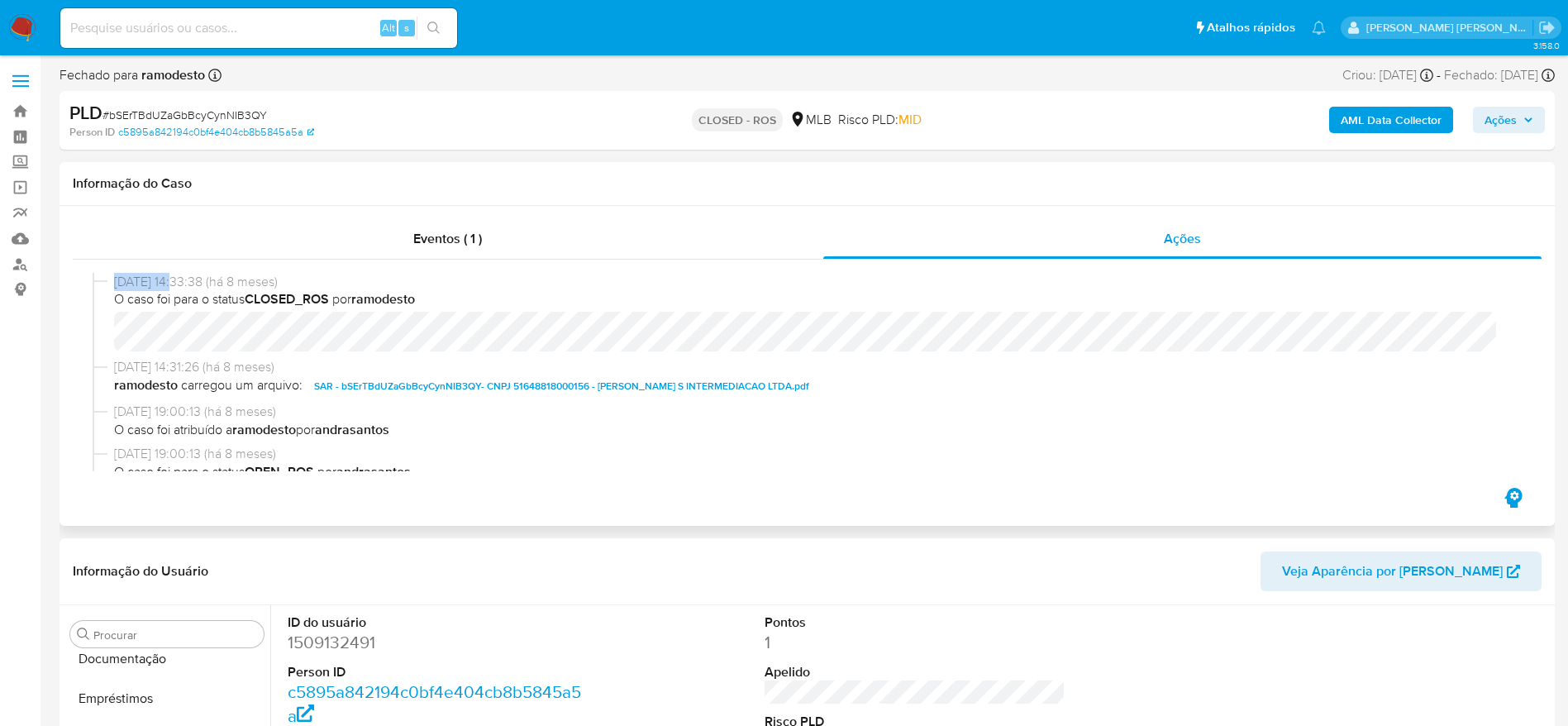
click at [139, 261] on div "16/01/2025 14:33:38 (há 8 meses) O caso foi para o status CLOSED_ROS por ramode…" at bounding box center [808, 372] width 1469 height 225
drag, startPoint x: 113, startPoint y: 285, endPoint x: 176, endPoint y: 286, distance: 63.0
click at [176, 286] on div "16/01/2025 14:33:38 (há 8 meses) O caso foi para o status CLOSED_ROS por ramode…" at bounding box center [807, 315] width 1429 height 85
copy span "16/01/2025"
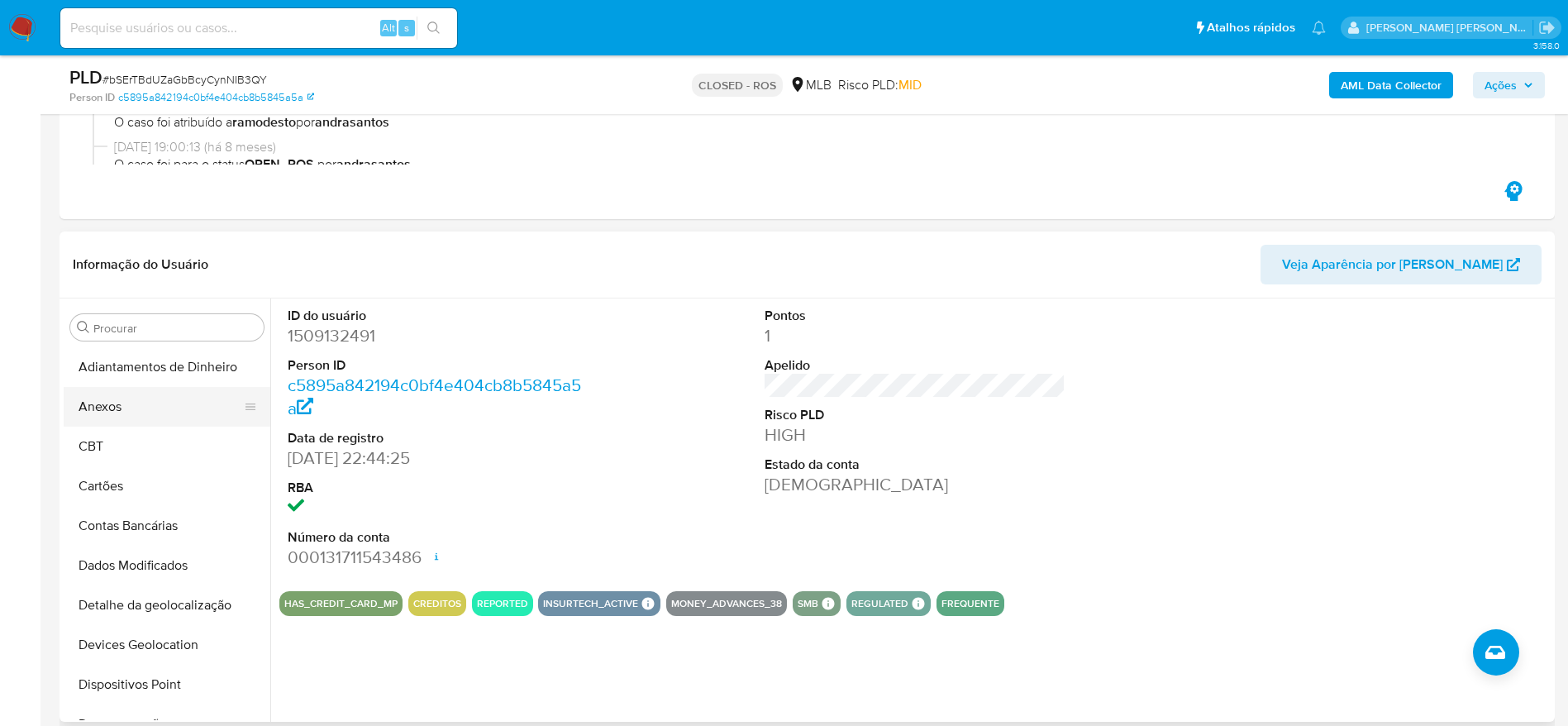
click at [132, 407] on button "Anexos" at bounding box center [160, 406] width 194 height 39
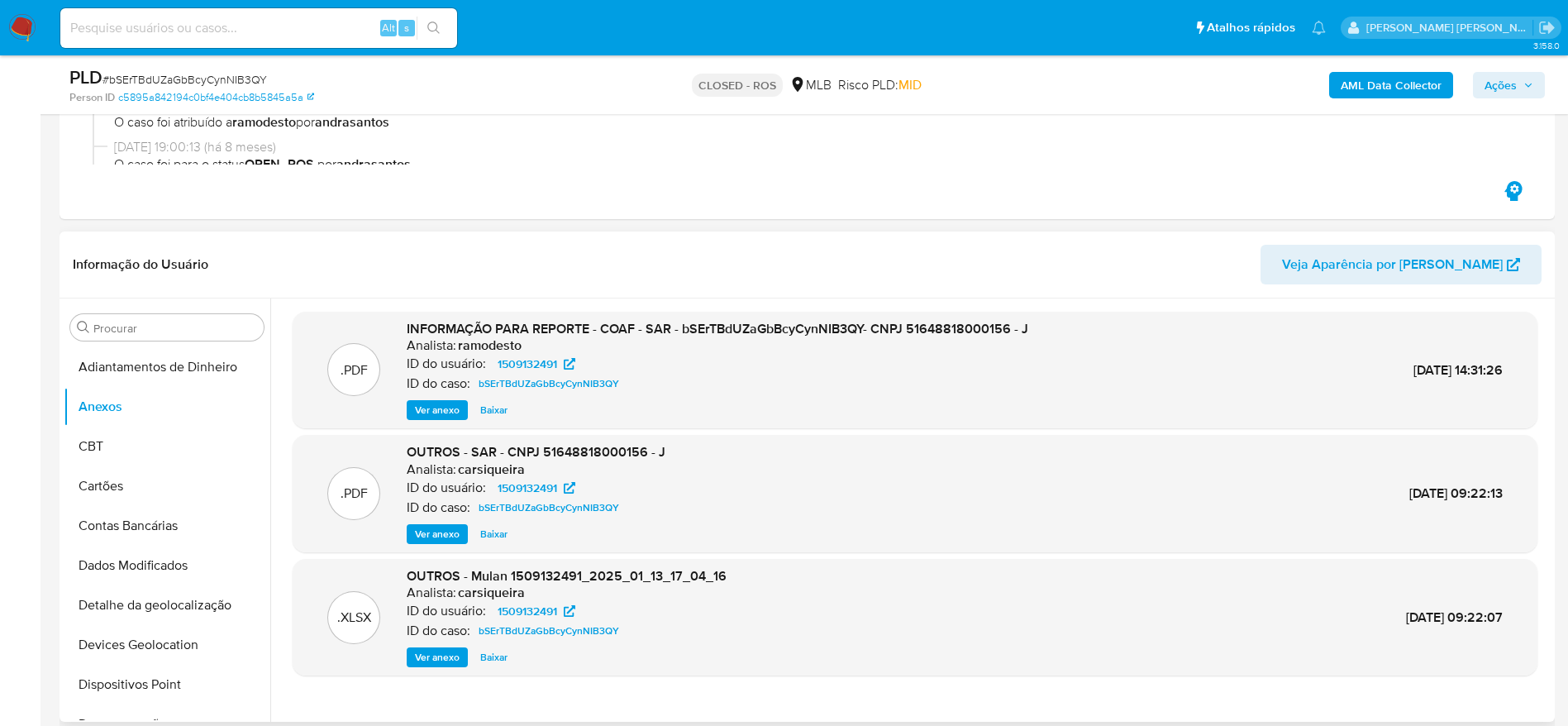
click at [427, 411] on span "Ver anexo" at bounding box center [437, 410] width 45 height 17
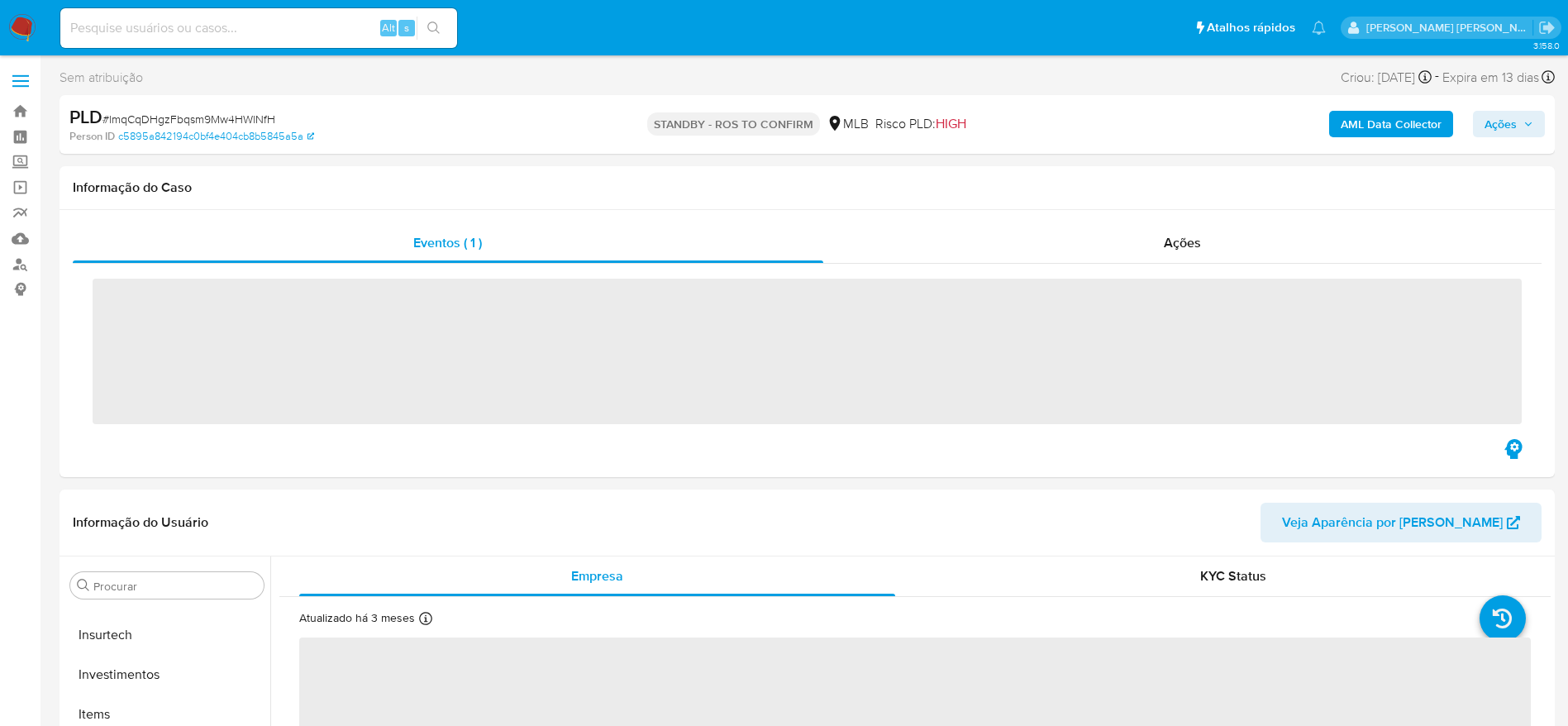
scroll to position [779, 0]
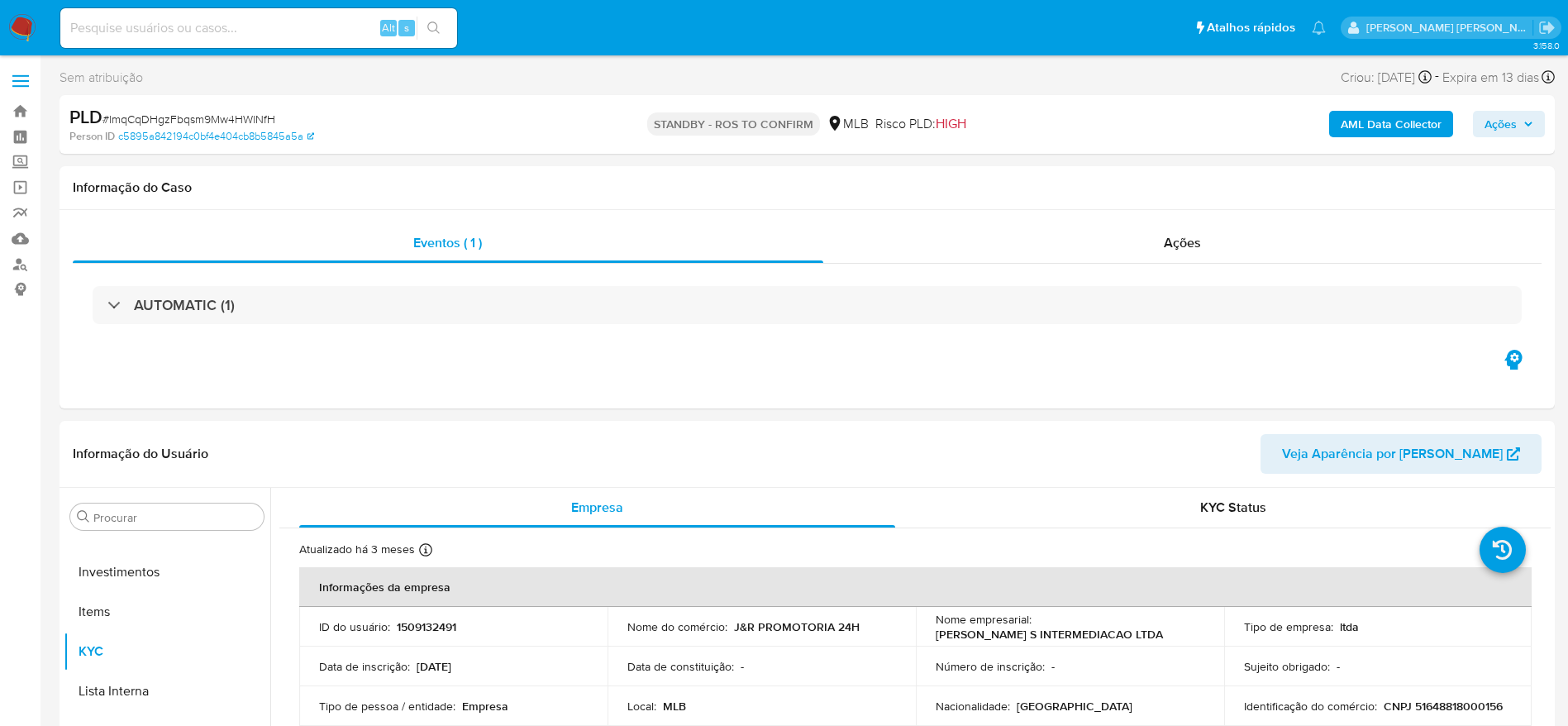
select select "10"
click at [21, 115] on link "Bandeja" at bounding box center [98, 111] width 196 height 26
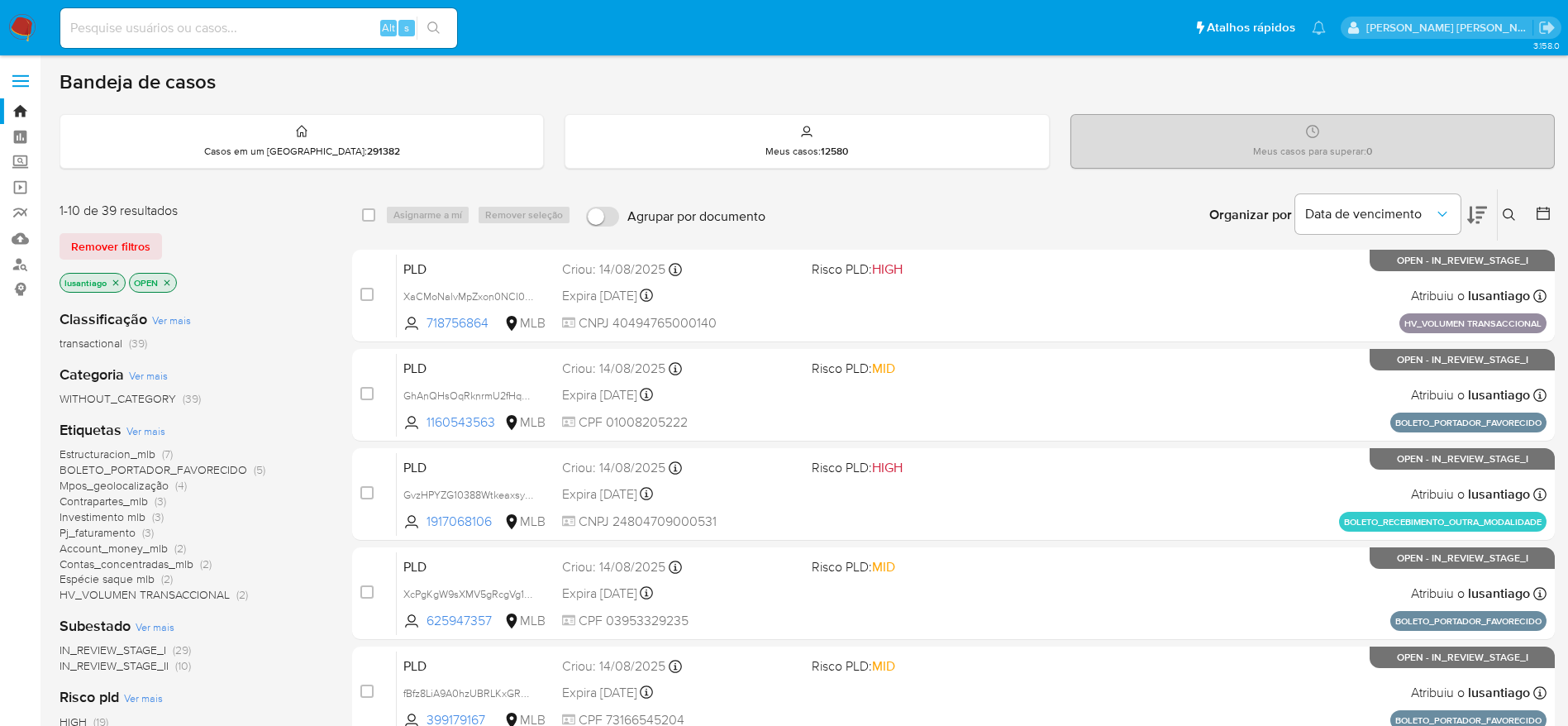
click at [248, 24] on input at bounding box center [259, 28] width 397 height 21
paste input "2522379360"
type input "2522379360"
click at [436, 18] on button "search-icon" at bounding box center [434, 29] width 34 height 23
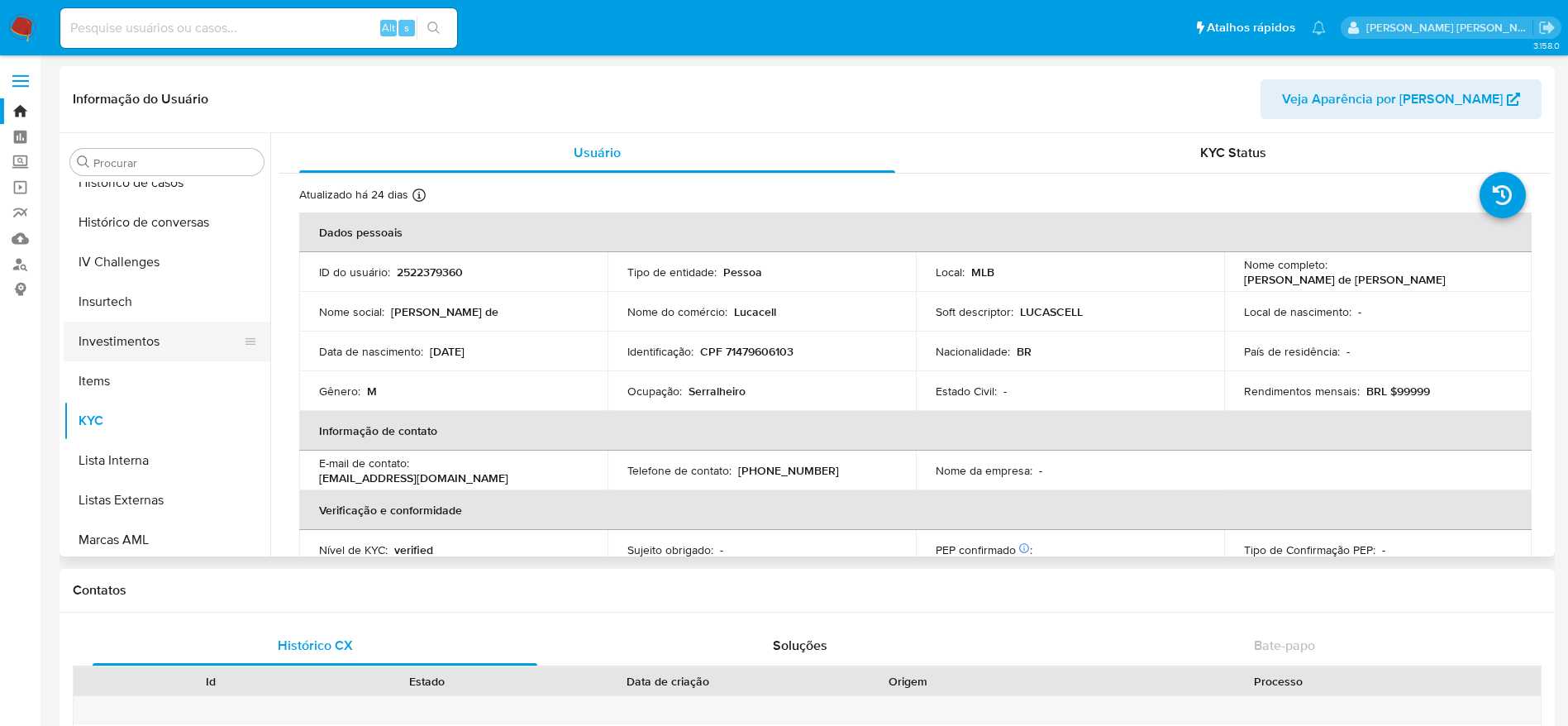
scroll to position [530, 0]
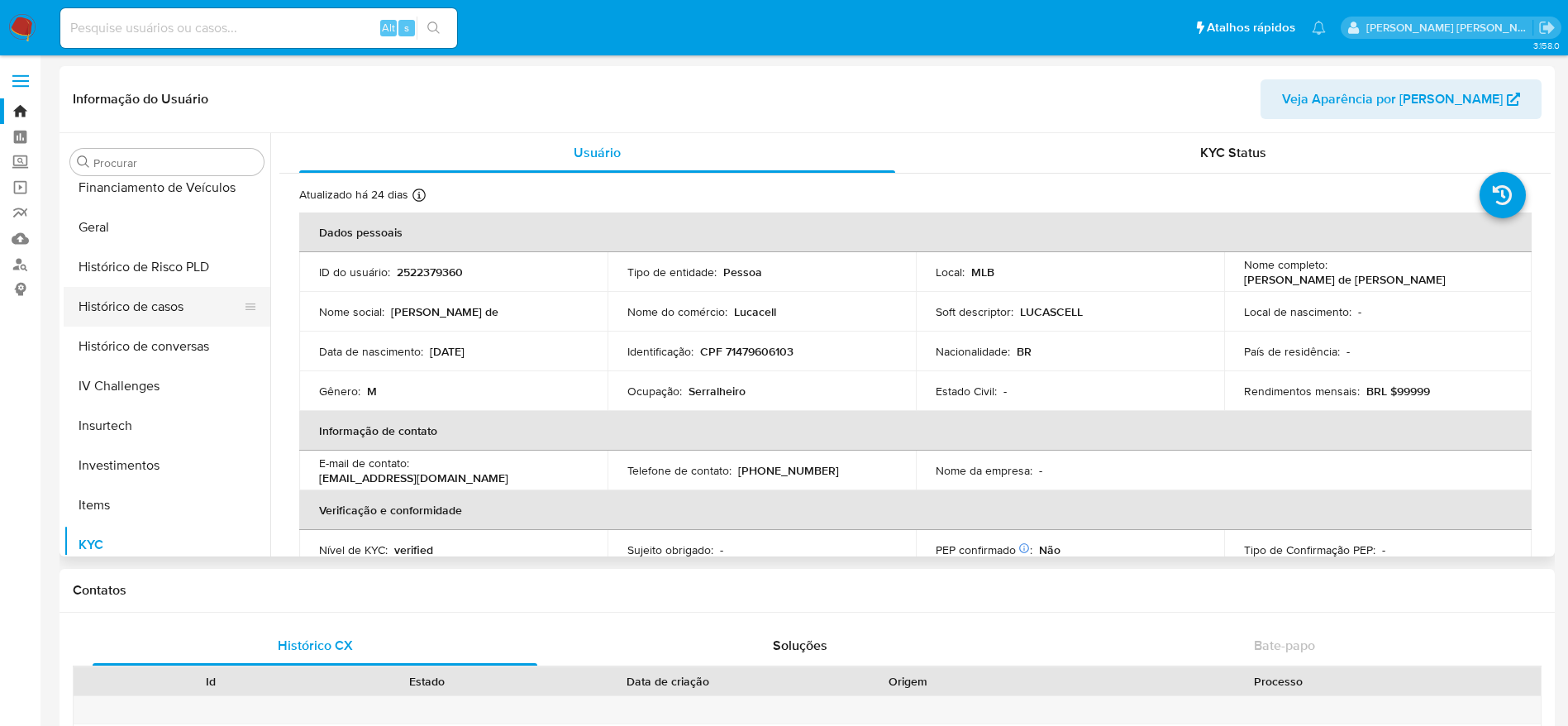
select select "10"
click at [146, 293] on button "Histórico de casos" at bounding box center [160, 306] width 194 height 39
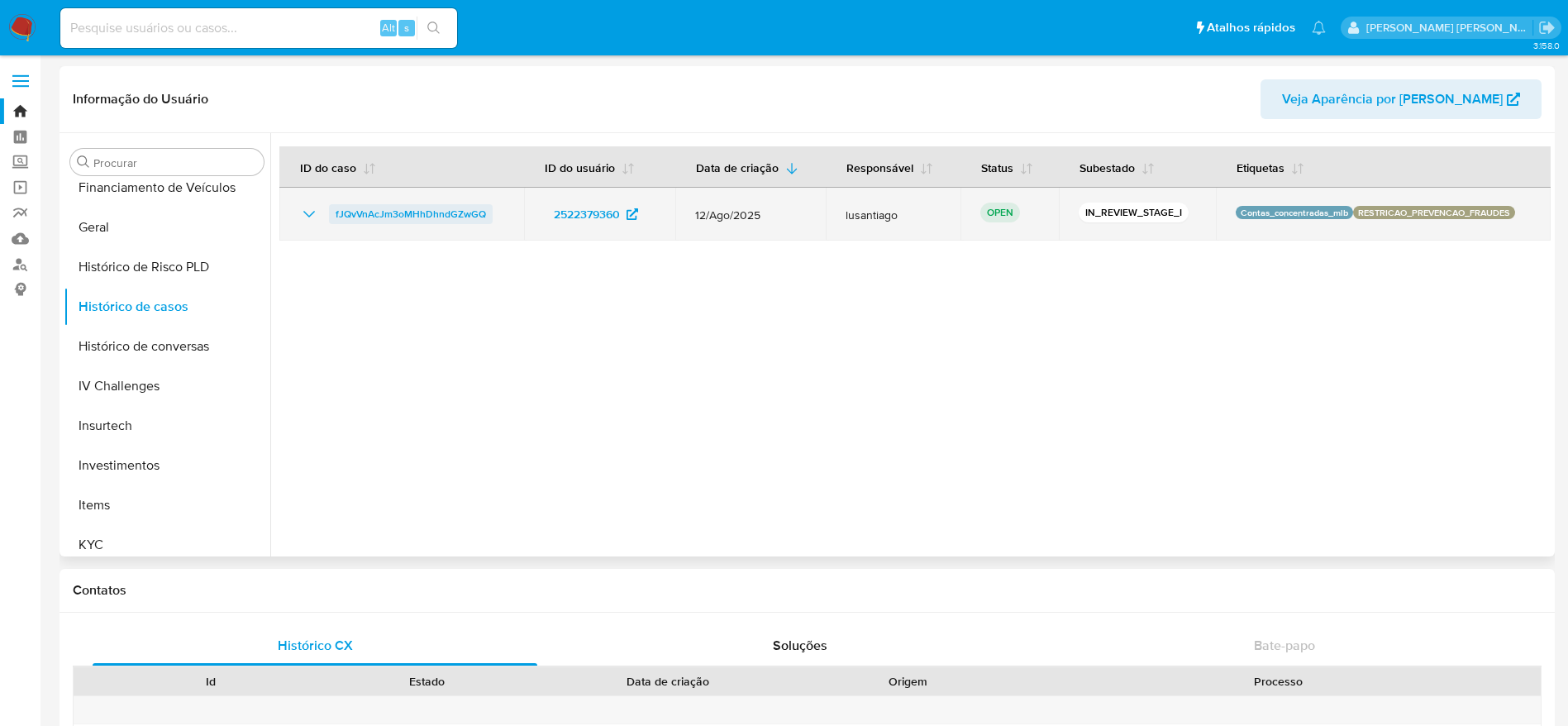
click at [405, 221] on span "fJQvVnAcJm3oMHhDhndGZwGQ" at bounding box center [411, 214] width 151 height 20
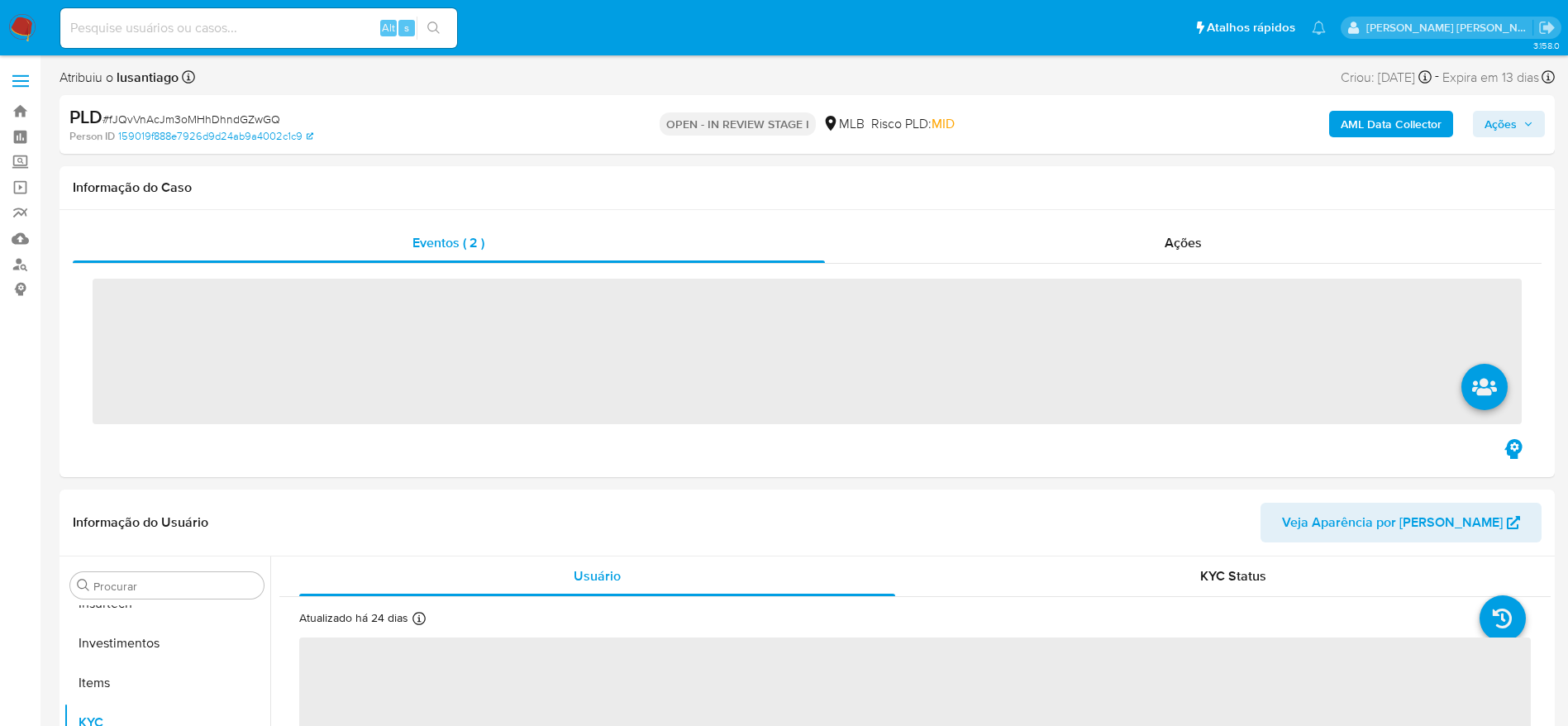
scroll to position [779, 0]
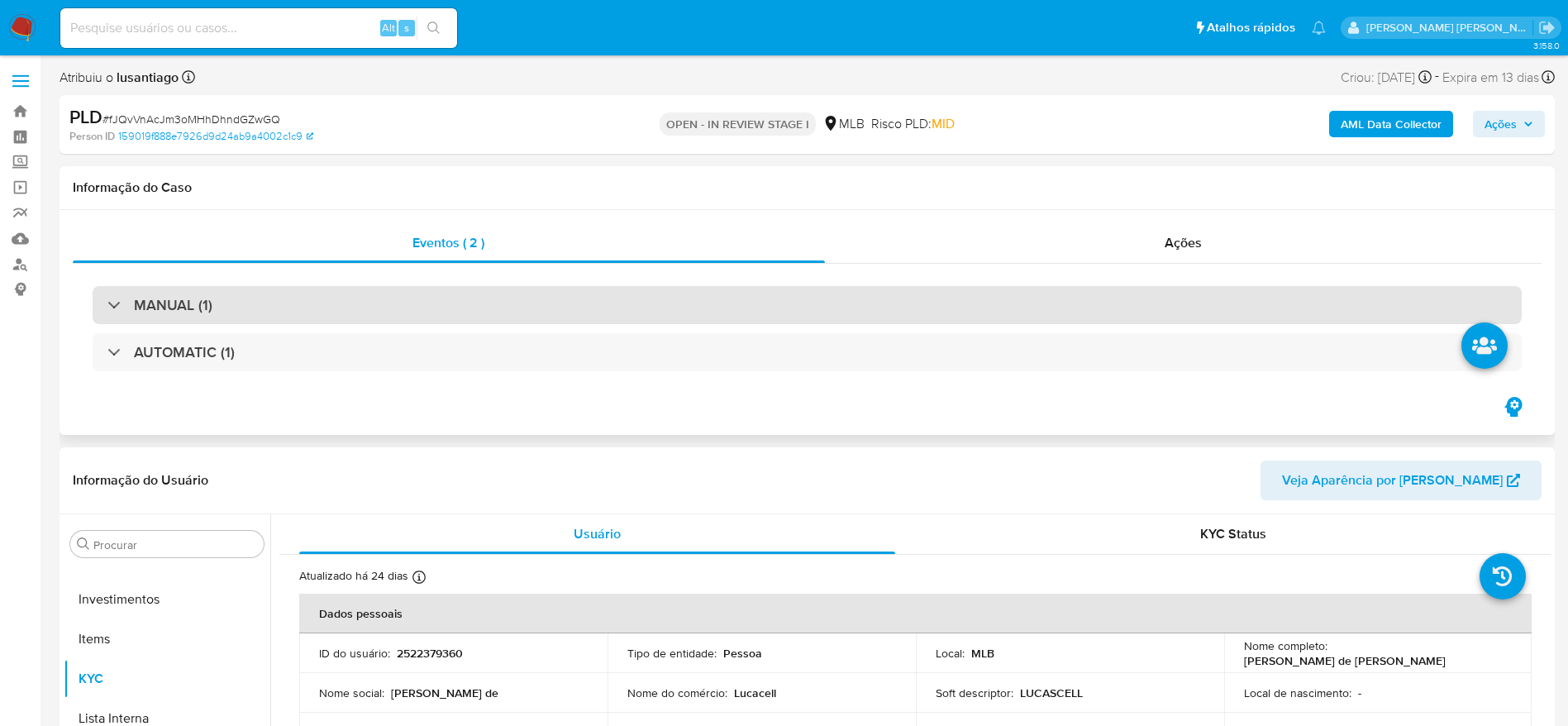
select select "10"
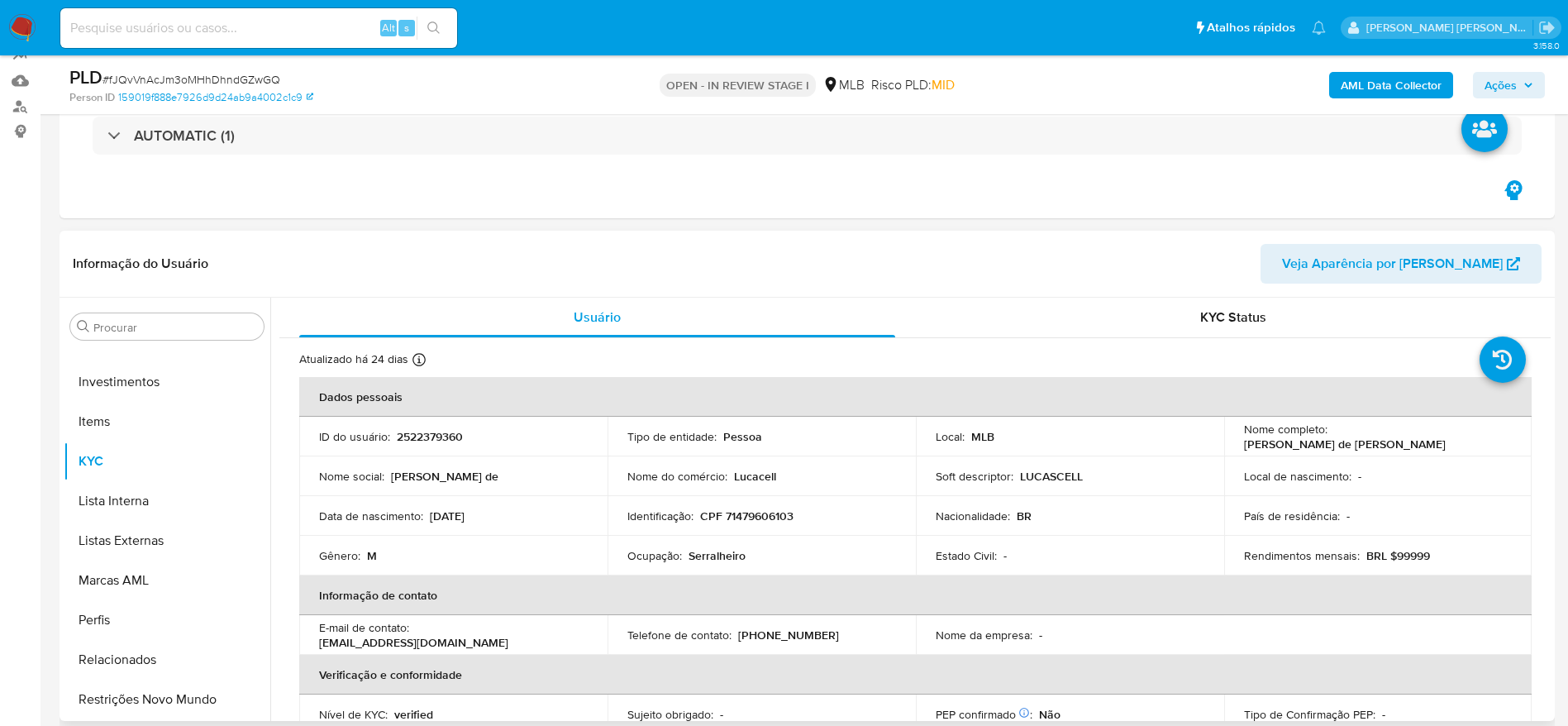
scroll to position [248, 0]
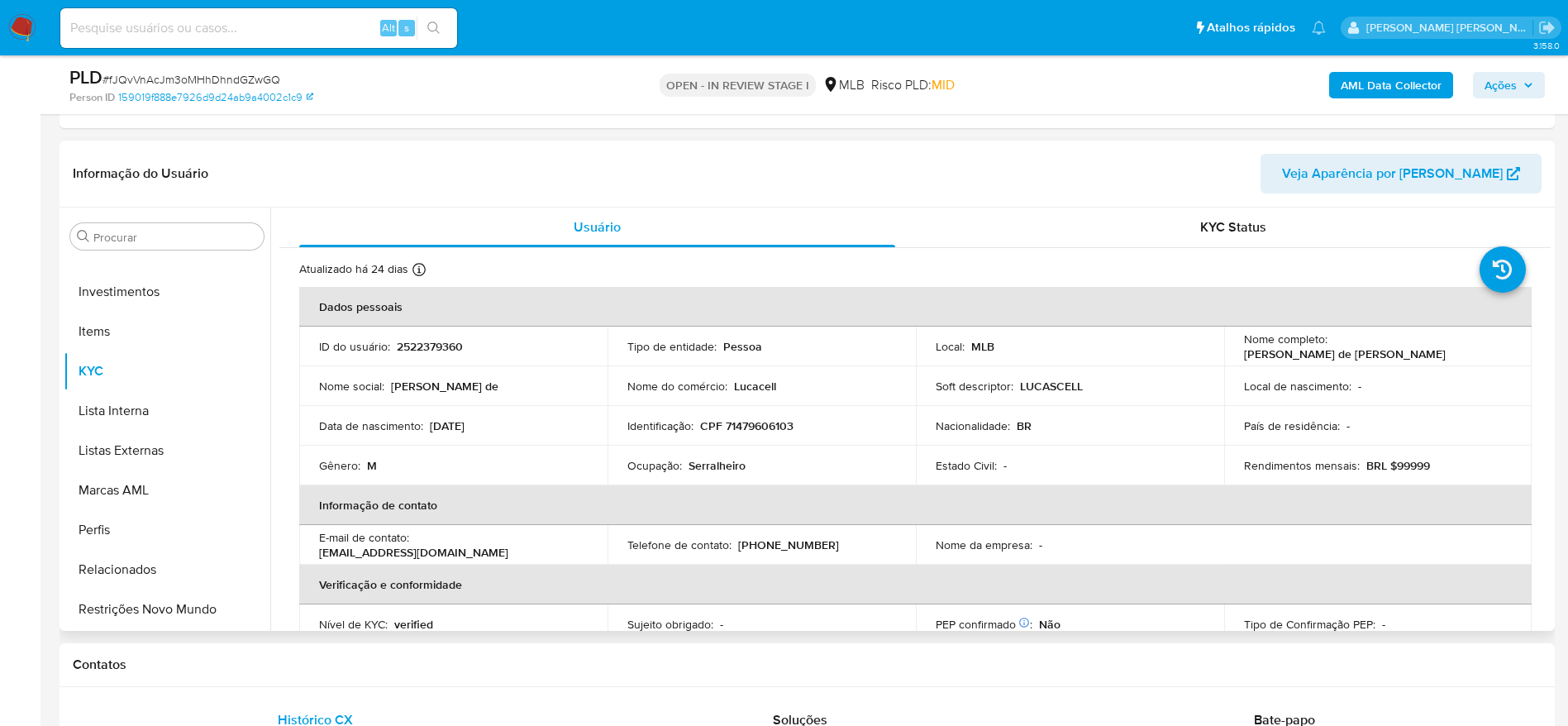
click at [767, 421] on p "CPF 71479606103" at bounding box center [747, 426] width 94 height 15
copy p "71479606103"
click at [1518, 80] on span "Ações" at bounding box center [1508, 85] width 49 height 23
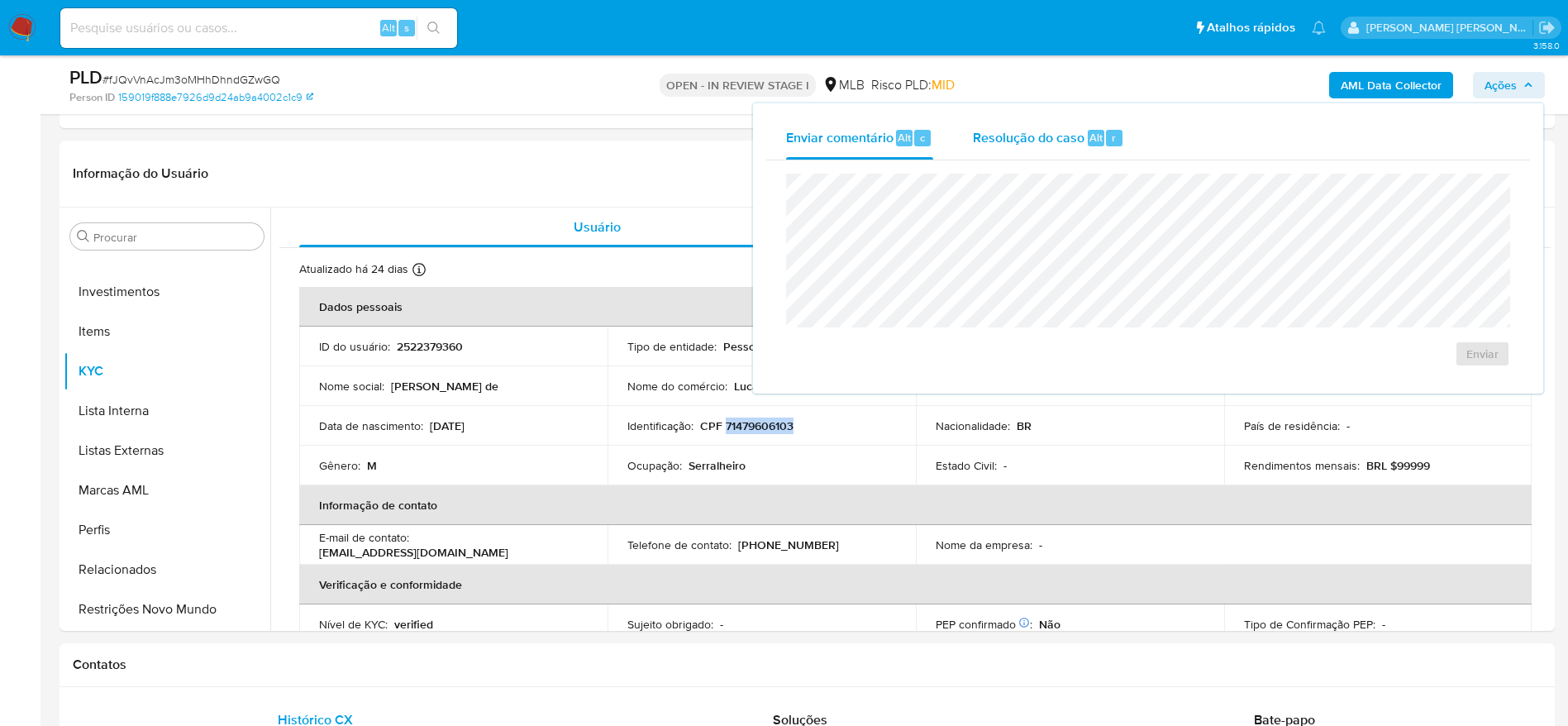
click at [1077, 152] on div "Resolução do caso Alt r" at bounding box center [1048, 138] width 151 height 43
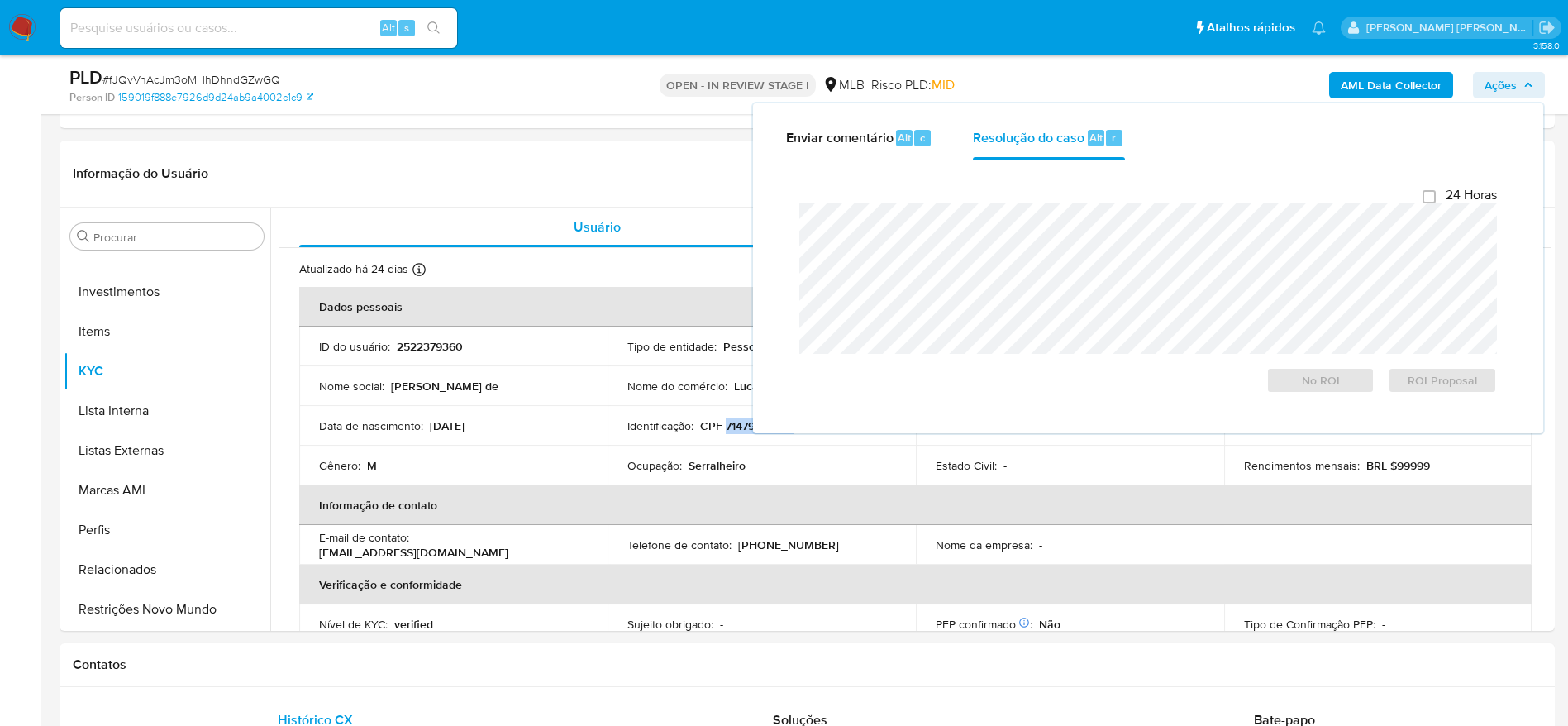
click at [1506, 79] on span "Ações" at bounding box center [1500, 86] width 32 height 27
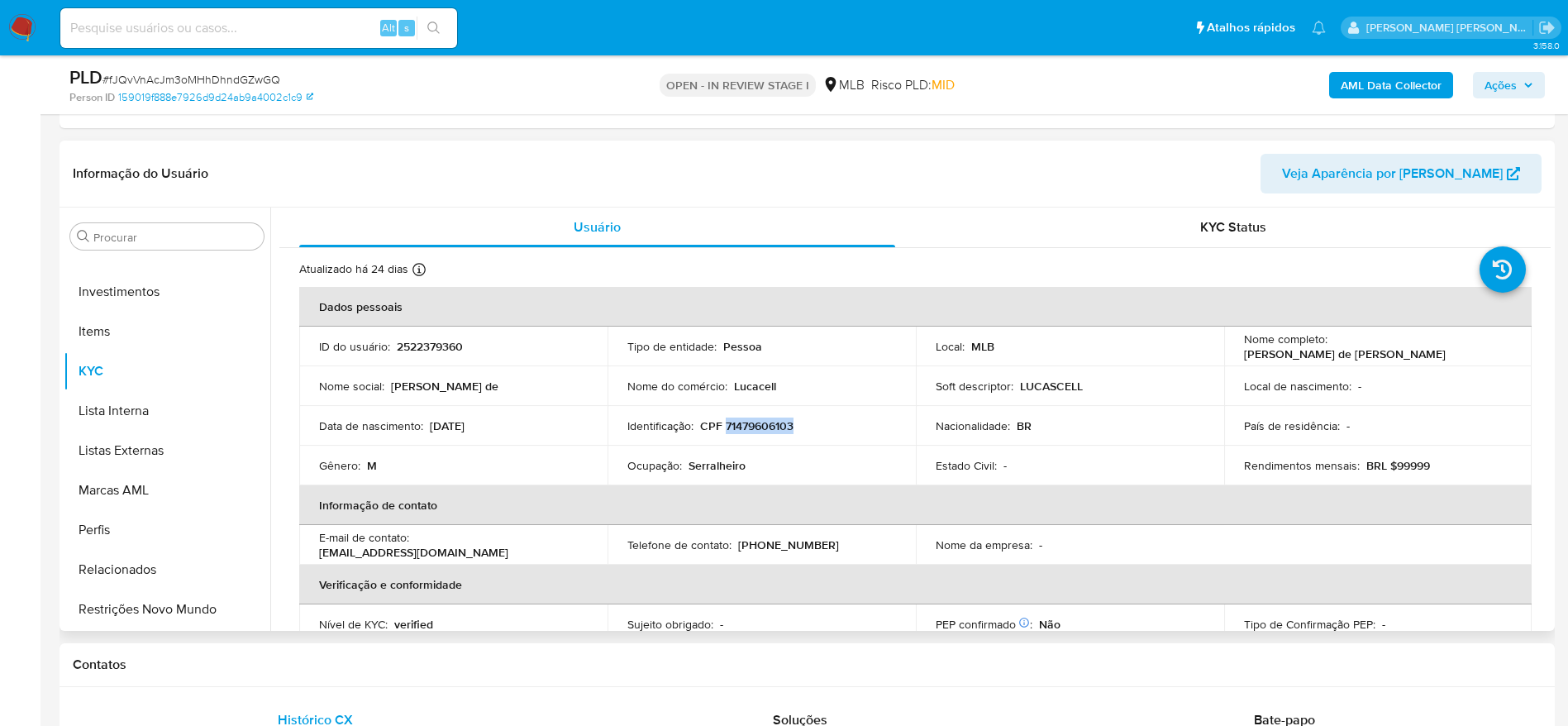
click at [749, 426] on p "CPF 71479606103" at bounding box center [747, 426] width 94 height 15
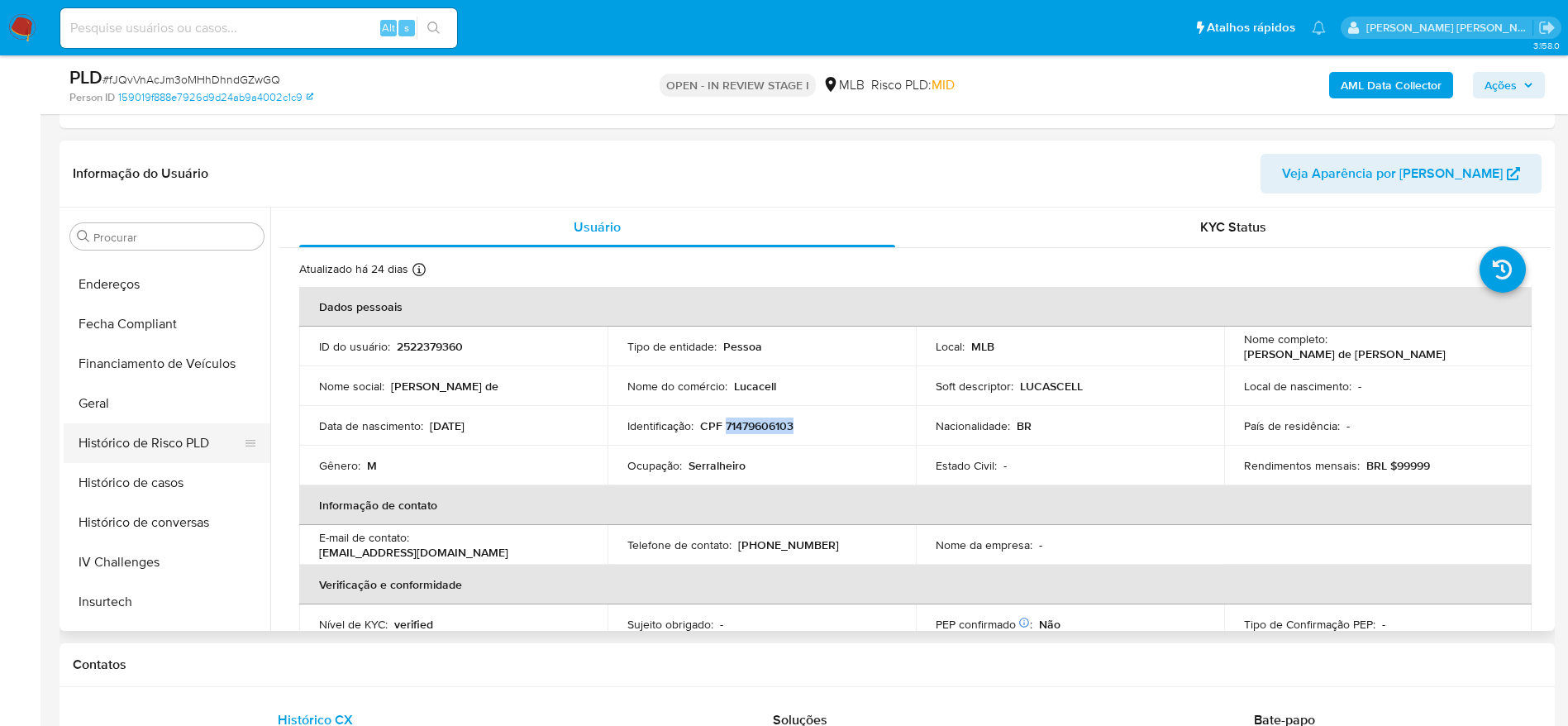
scroll to position [406, 0]
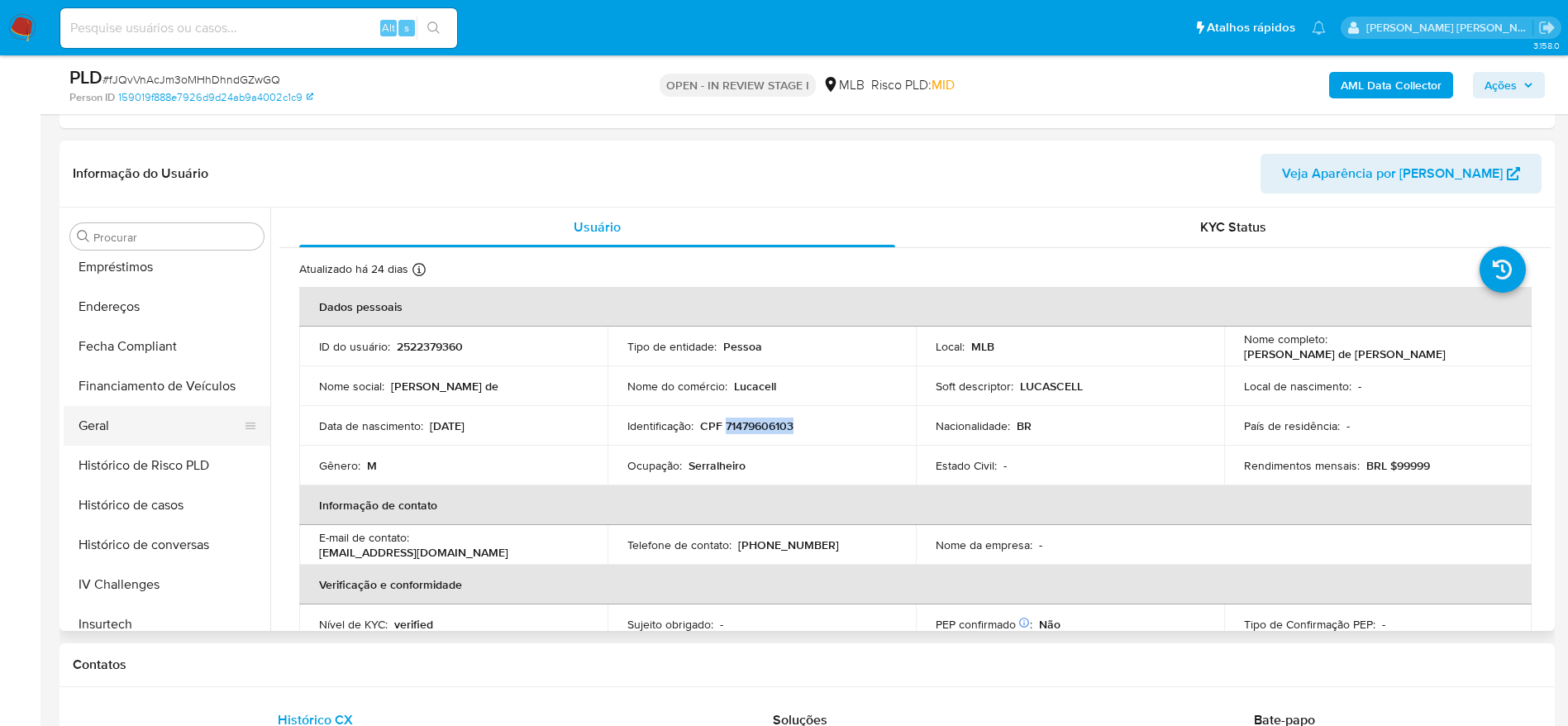
click at [118, 422] on button "Geral" at bounding box center [160, 426] width 194 height 39
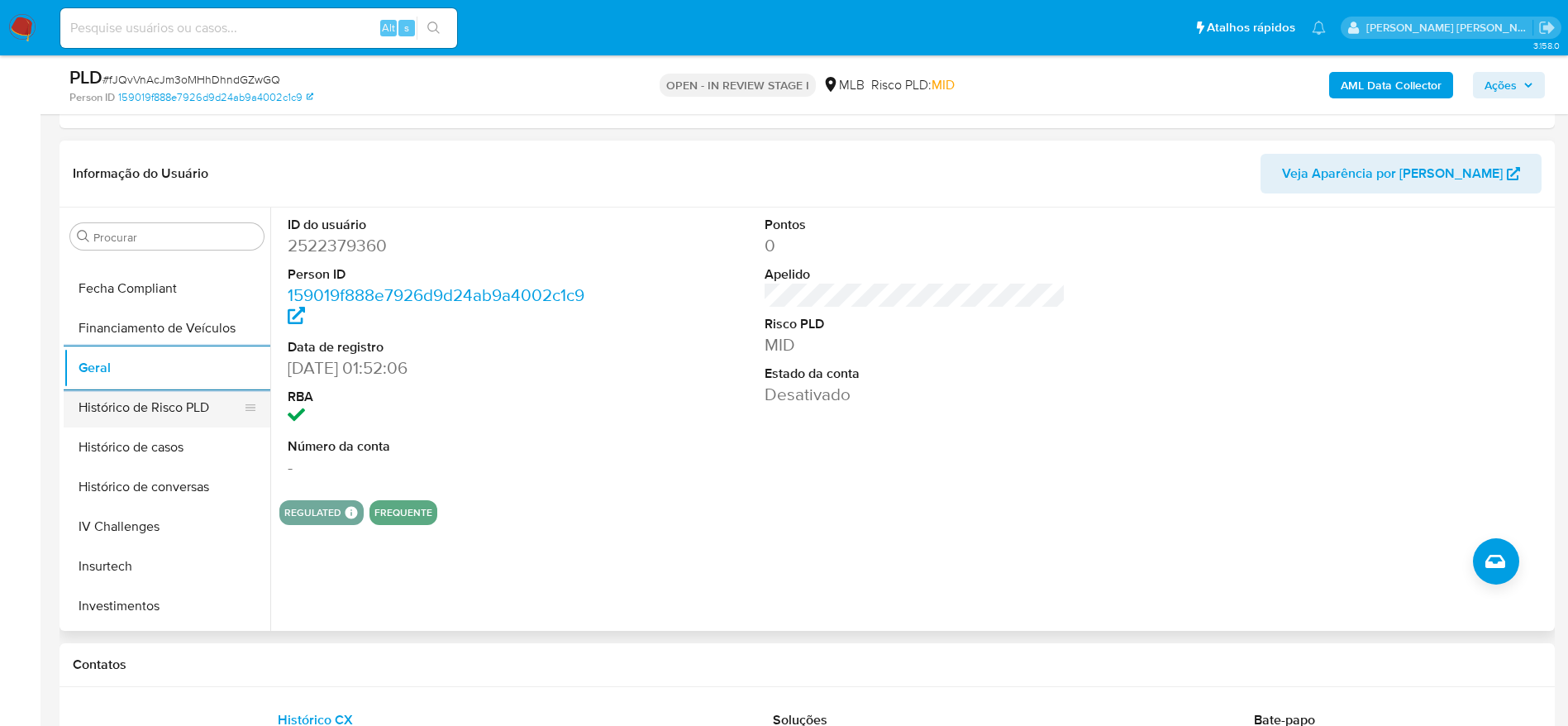
scroll to position [655, 0]
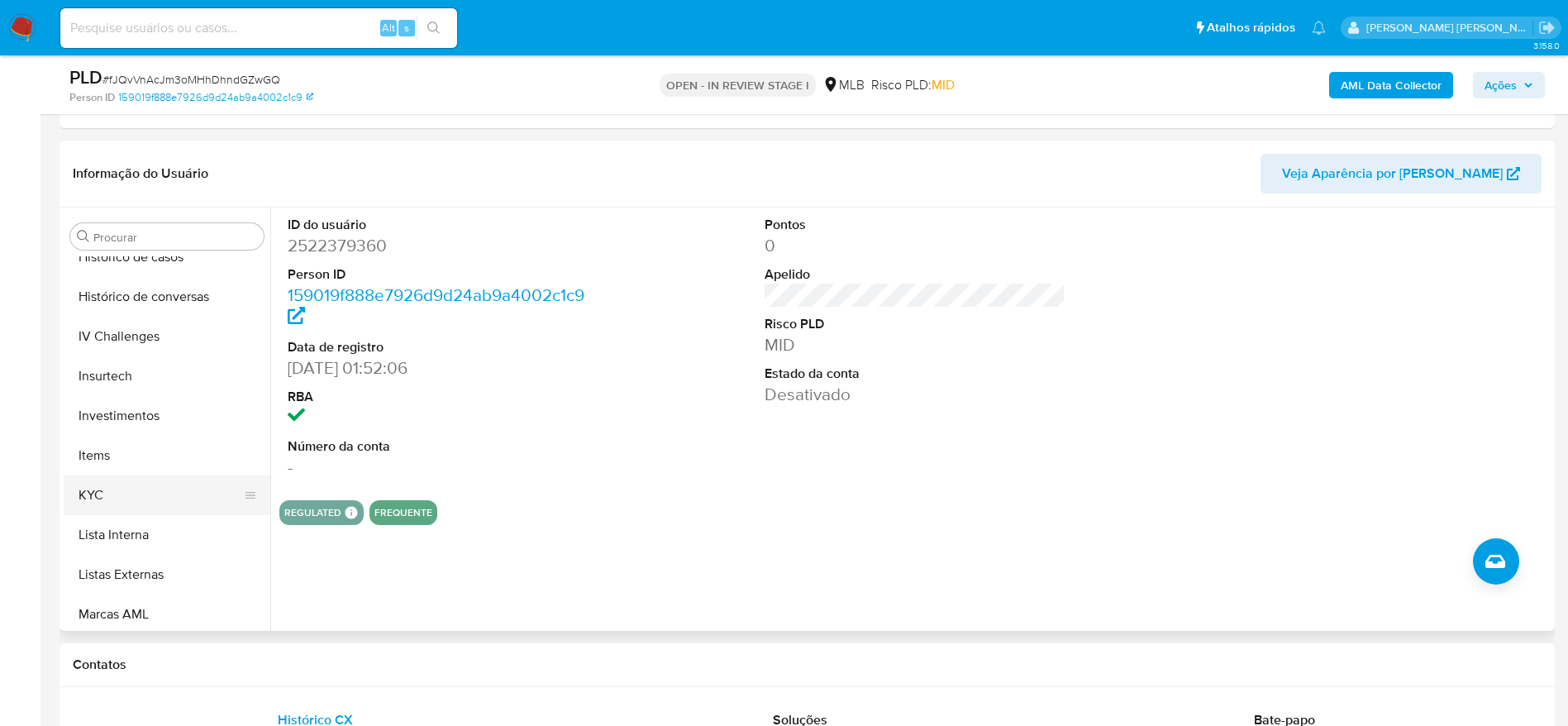
drag, startPoint x: 141, startPoint y: 455, endPoint x: 125, endPoint y: 507, distance: 54.4
click at [141, 476] on ul "Adiantamentos de Dinheiro Anexos CBT Cartões Contas Bancárias Dados Modificados…" at bounding box center [167, 443] width 207 height 373
click at [125, 492] on button "KYC" at bounding box center [160, 496] width 194 height 39
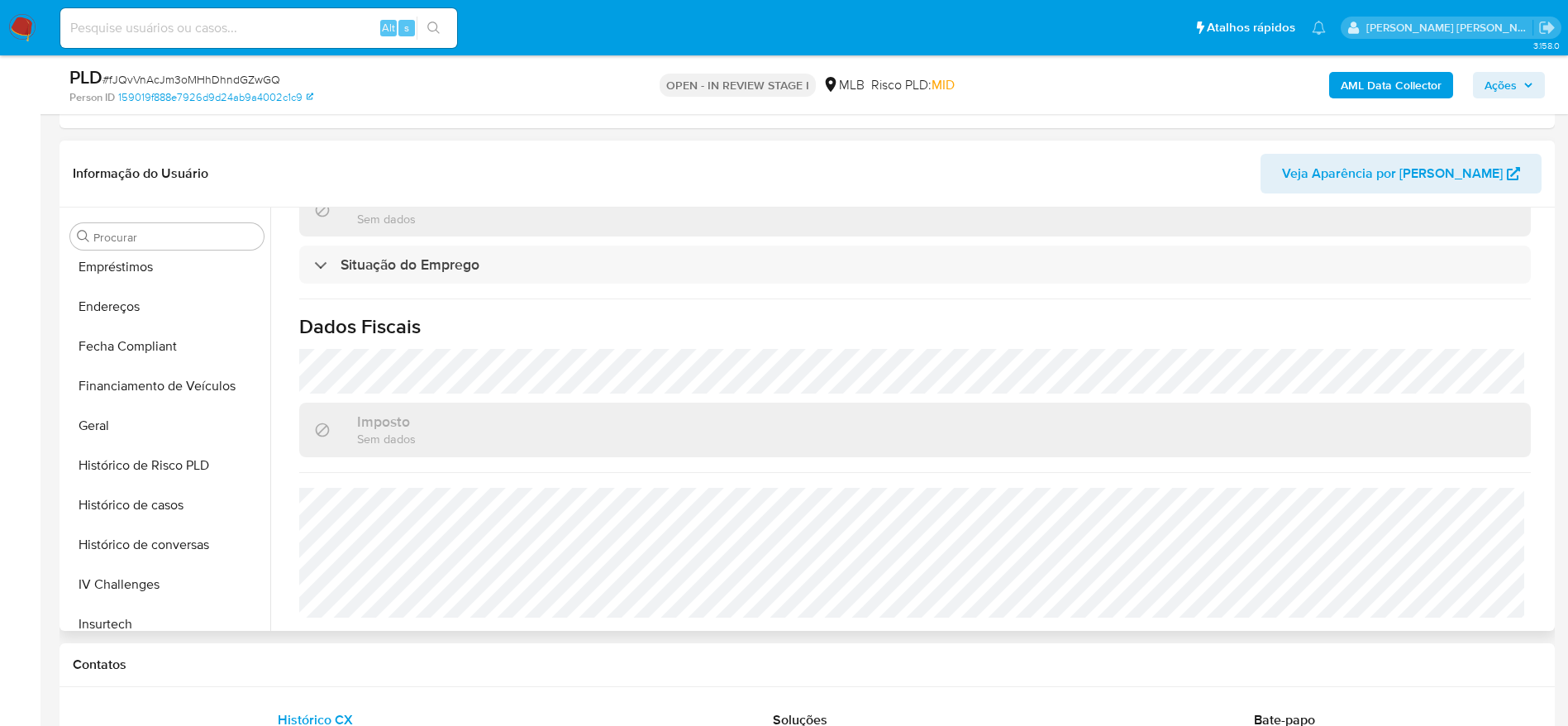
scroll to position [282, 0]
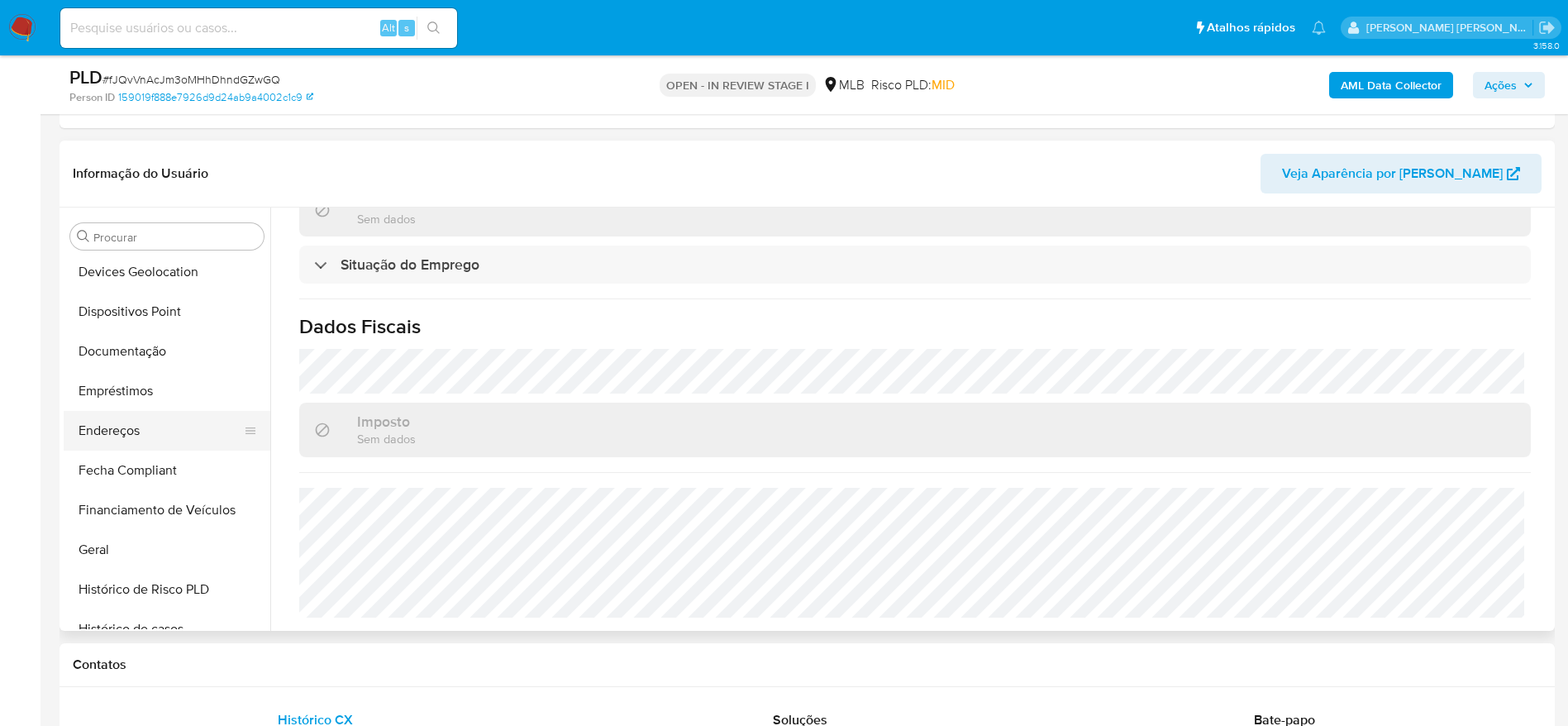
click at [145, 432] on button "Endereços" at bounding box center [160, 430] width 194 height 39
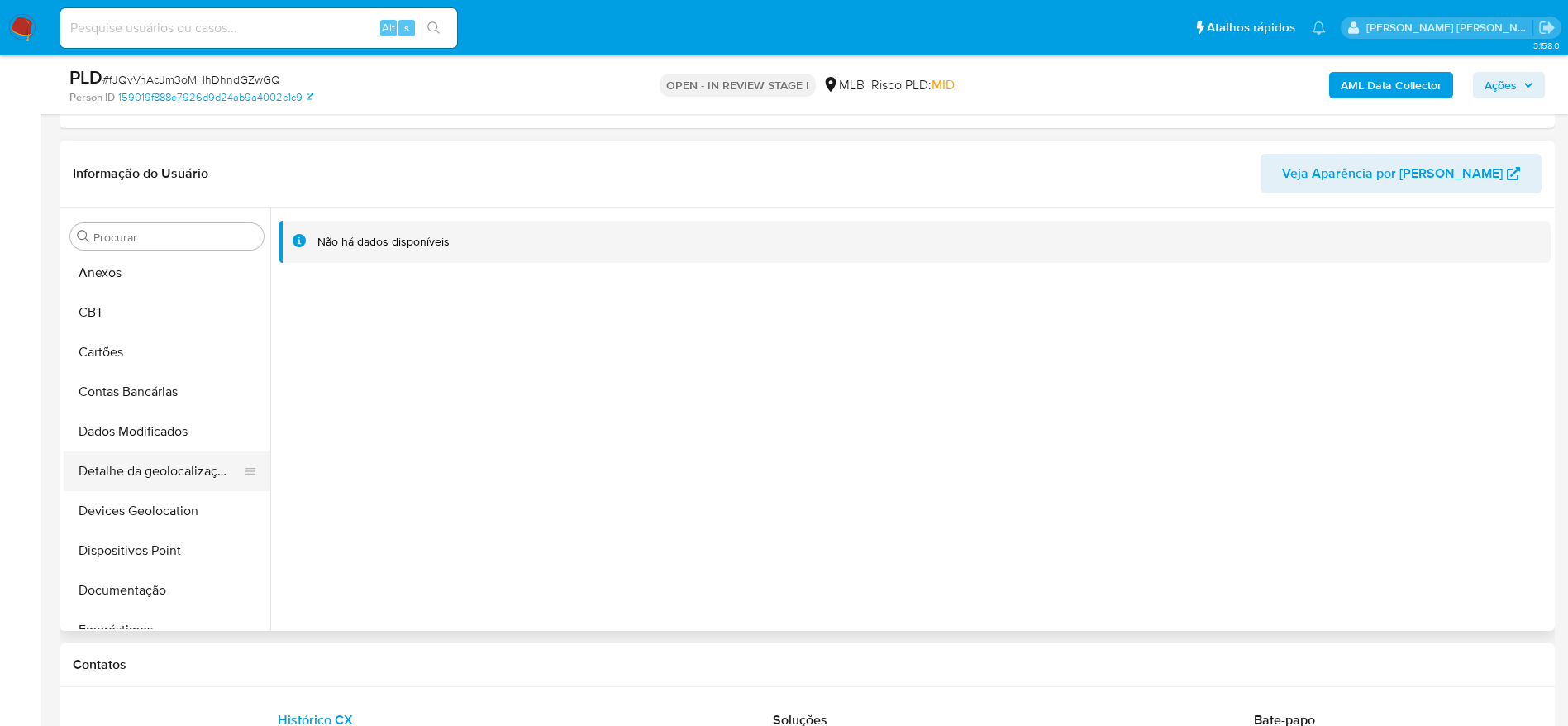
scroll to position [34, 0]
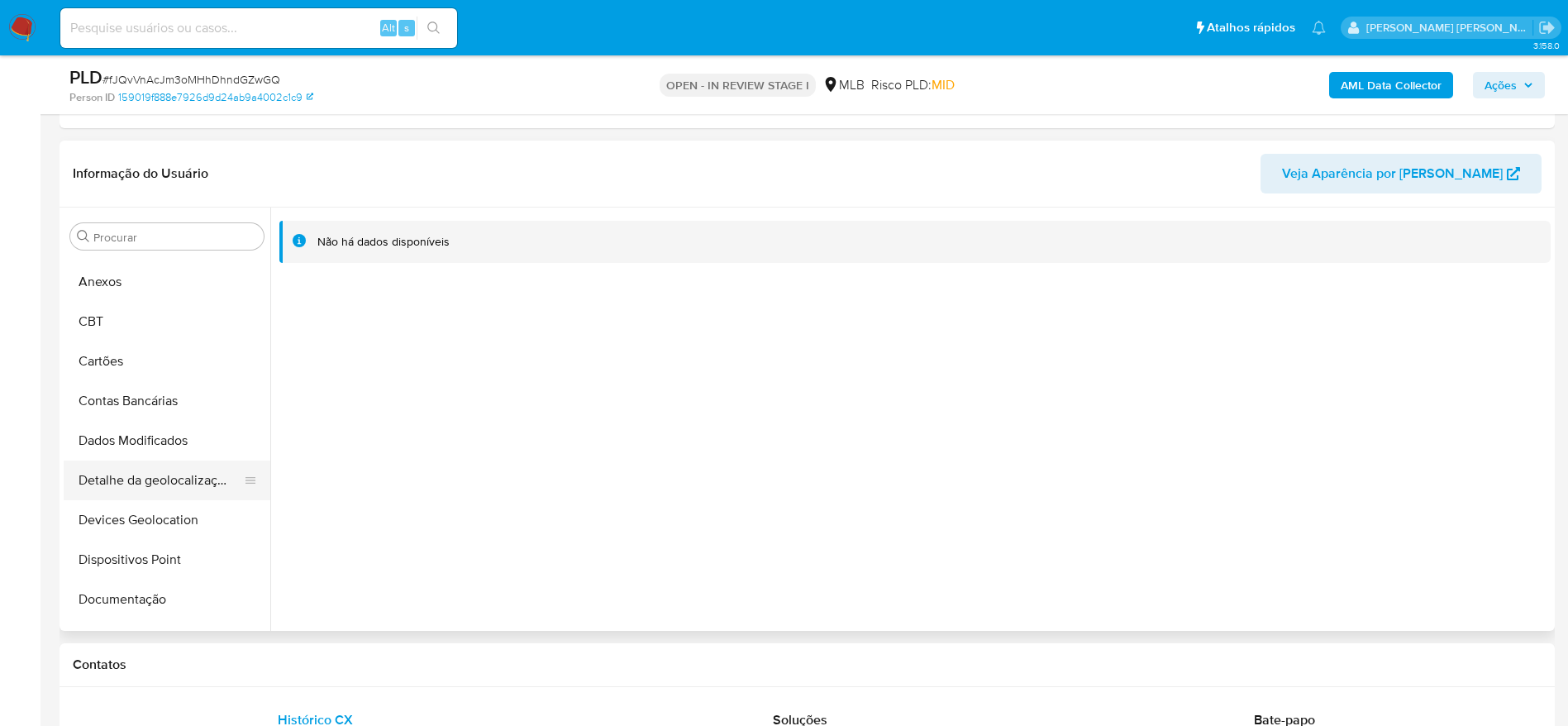
click at [180, 476] on button "Detalhe da geolocalização" at bounding box center [160, 480] width 194 height 39
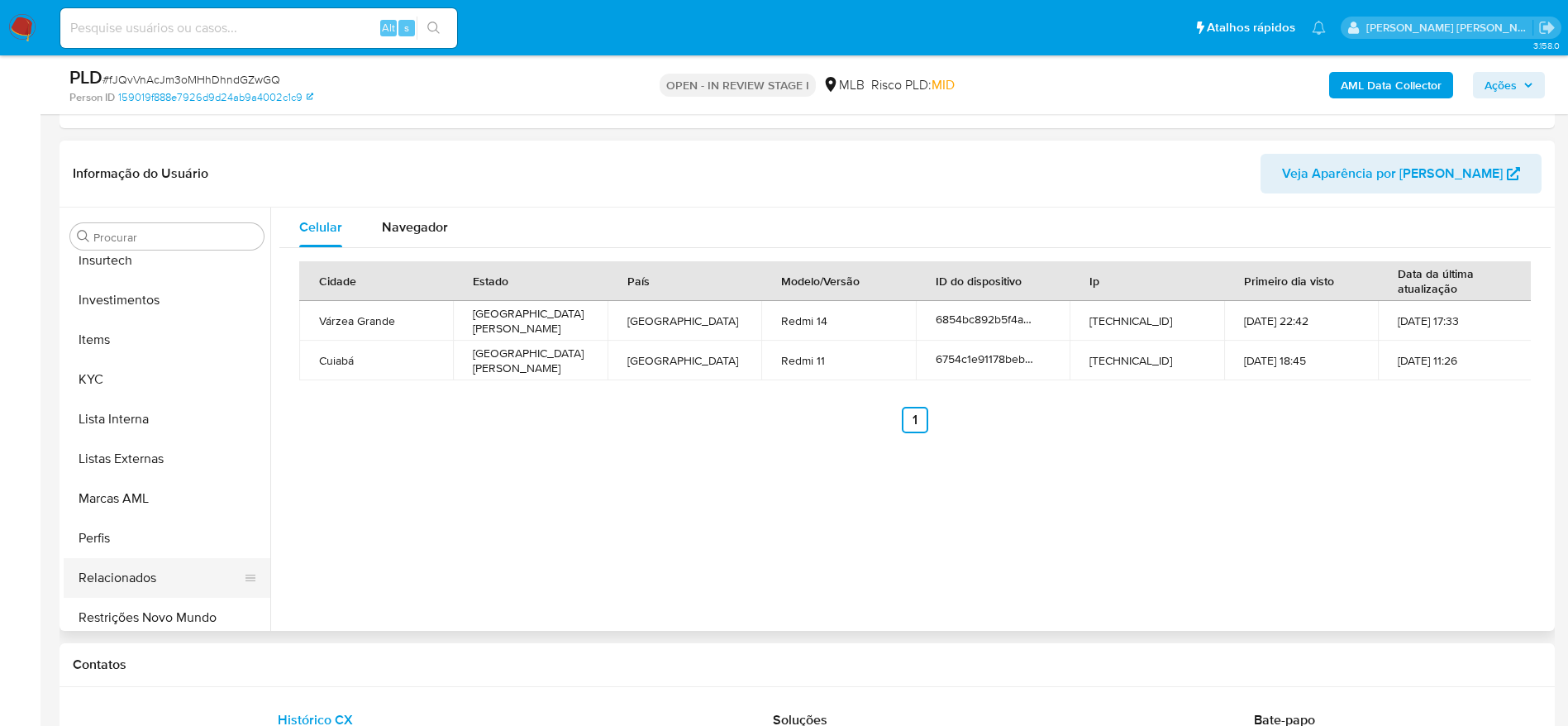
scroll to position [779, 0]
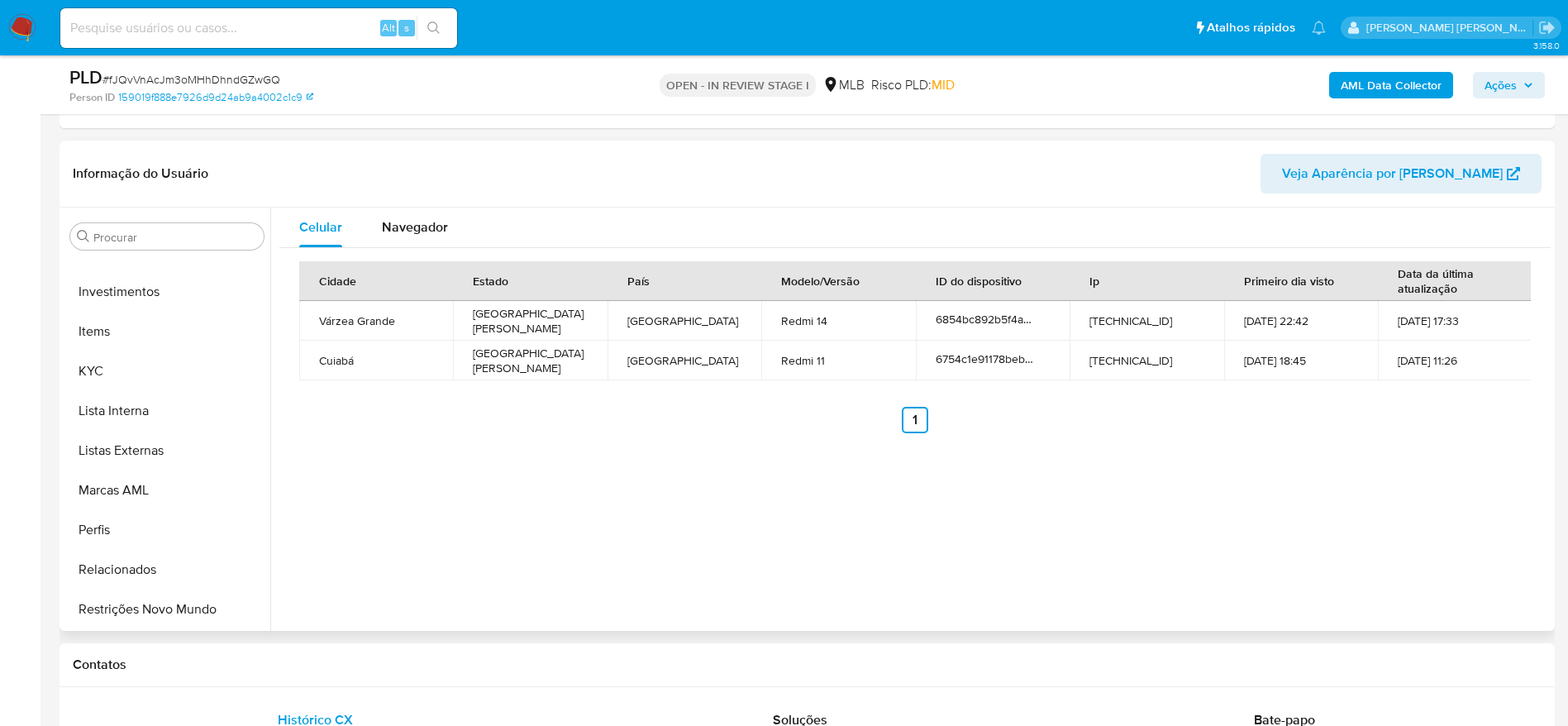
click at [137, 630] on div "Procurar Adiantamentos de Dinheiro Anexos CBT Cartões Contas Bancárias Dados Mo…" at bounding box center [167, 420] width 207 height 421
click at [137, 628] on button "Restrições Novo Mundo" at bounding box center [160, 609] width 194 height 39
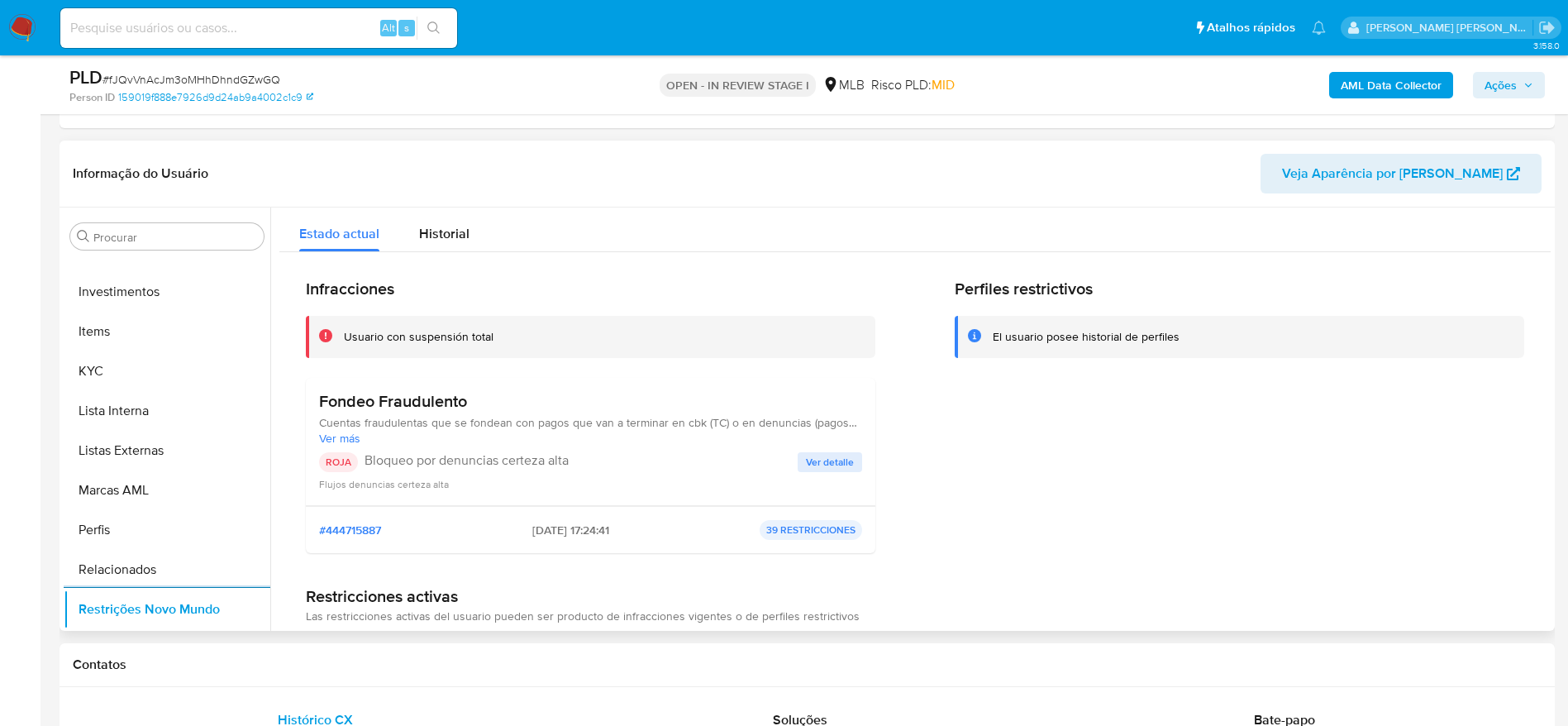
click at [826, 468] on span "Ver detalle" at bounding box center [830, 462] width 48 height 17
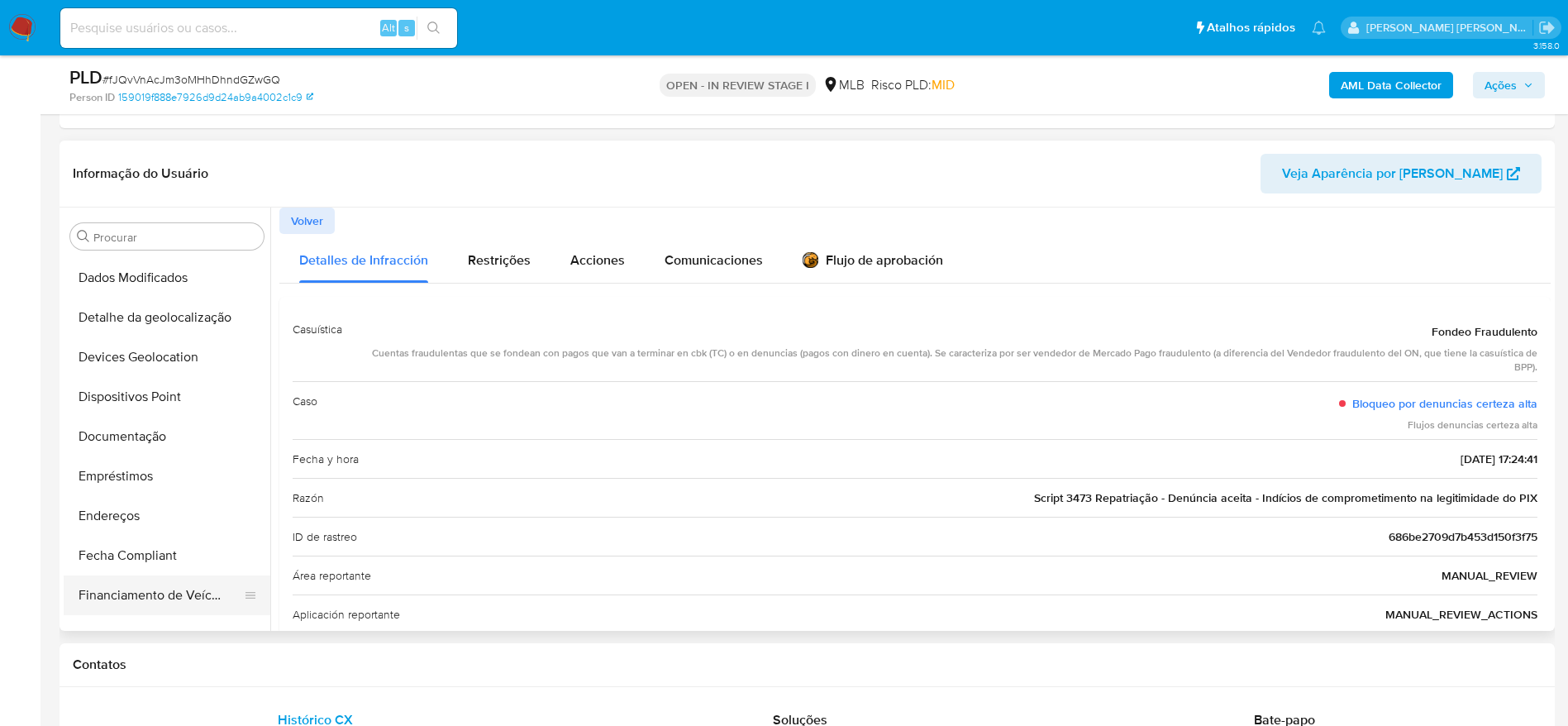
scroll to position [158, 0]
click at [144, 455] on button "Documentação" at bounding box center [160, 475] width 194 height 39
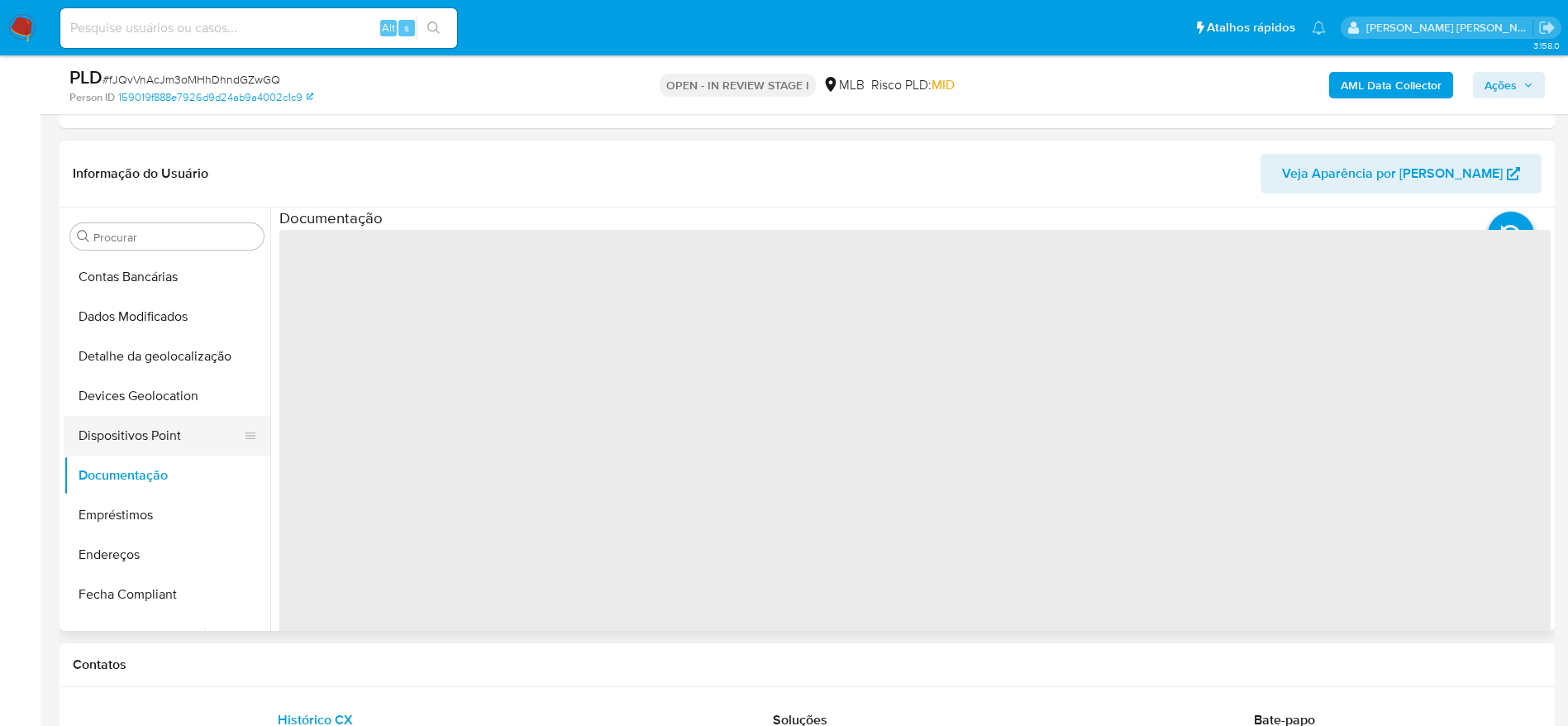
click at [136, 431] on button "Dispositivos Point" at bounding box center [160, 436] width 194 height 39
